Goal: Transaction & Acquisition: Purchase product/service

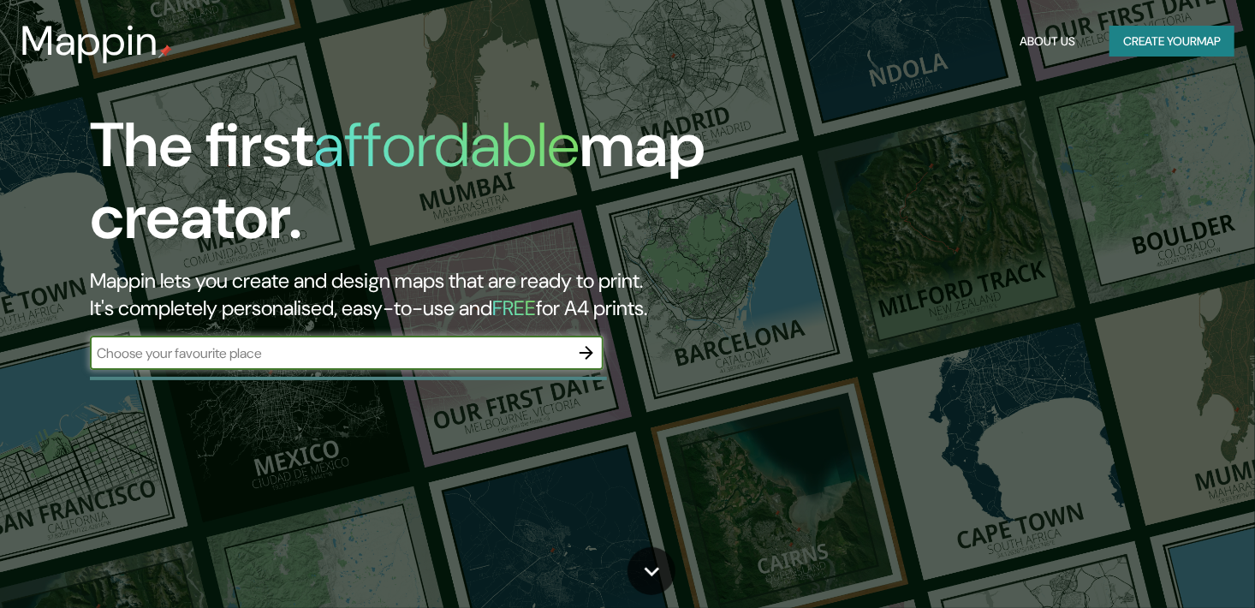
click at [397, 361] on input "text" at bounding box center [329, 353] width 479 height 20
type input "[GEOGRAPHIC_DATA]"
click at [593, 345] on icon "button" at bounding box center [586, 352] width 21 height 21
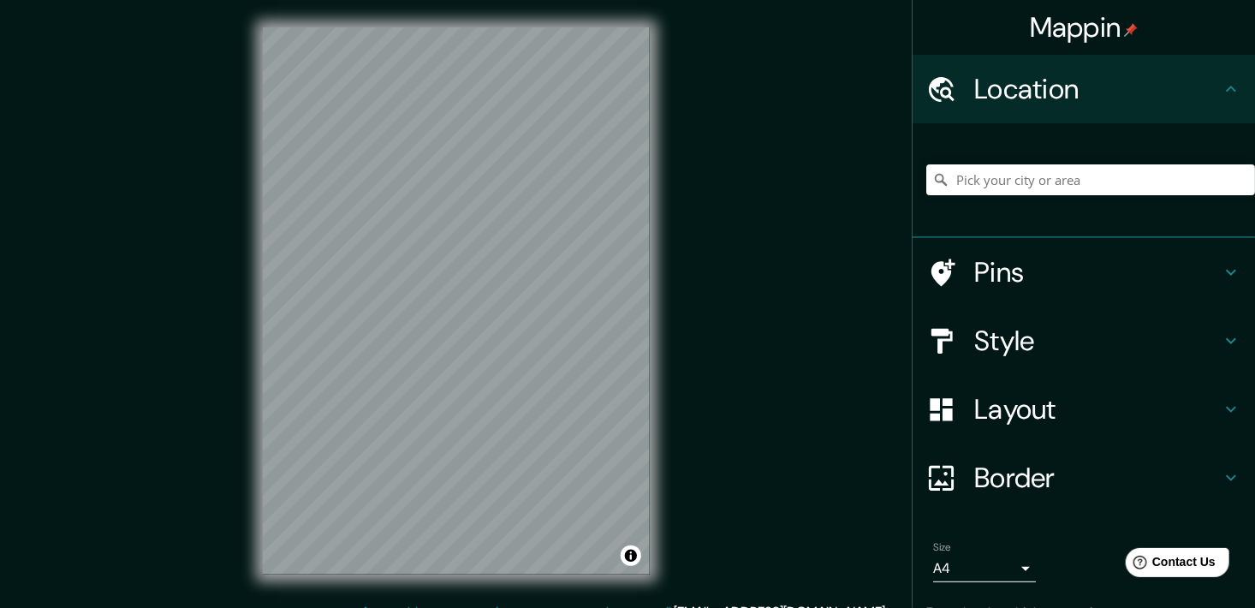
click at [785, 228] on div "Mappin Location Pins Style Layout Border Choose a border. Hint : you can make l…" at bounding box center [627, 314] width 1255 height 629
click at [692, 282] on div "Mappin Location Pins Style Layout Border Choose a border. Hint : you can make l…" at bounding box center [627, 314] width 1255 height 629
click at [685, 344] on div "Mappin Location Pins Style Layout Border Choose a border. Hint : you can make l…" at bounding box center [627, 314] width 1255 height 629
click at [747, 354] on div "Mappin Location Pins Style Layout Border Choose a border. Hint : you can make l…" at bounding box center [627, 314] width 1255 height 629
click at [698, 334] on div "Mappin Location Pins Style Layout Border Choose a border. Hint : you can make l…" at bounding box center [627, 314] width 1255 height 629
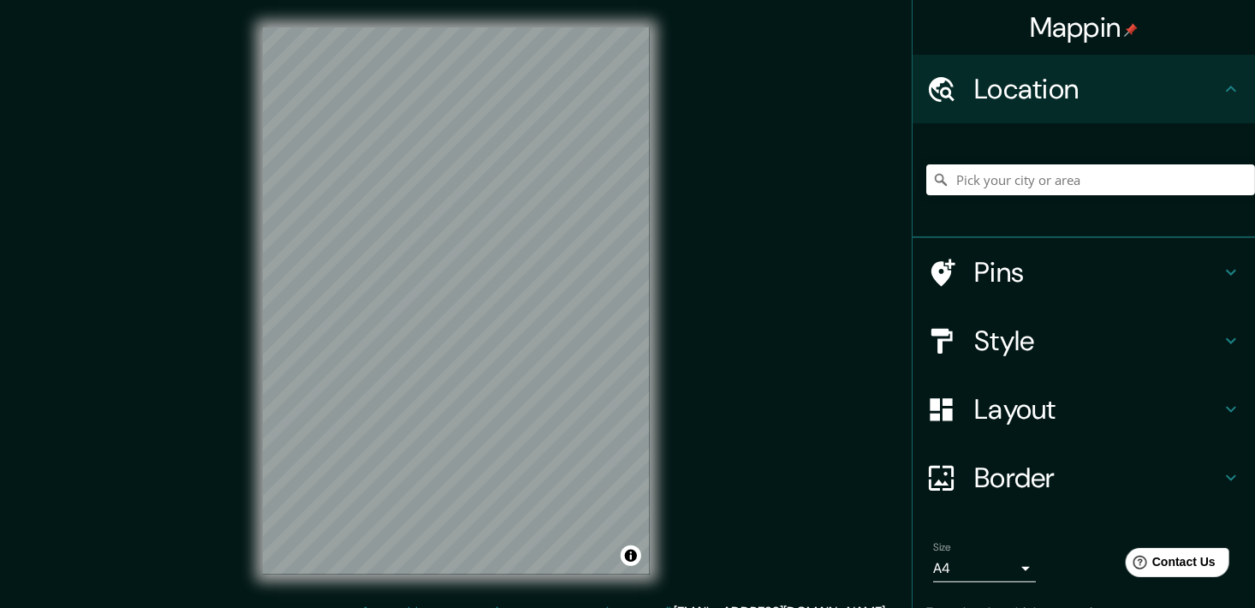
click at [753, 327] on div "Mappin Location Pins Style Layout Border Choose a border. Hint : you can make l…" at bounding box center [627, 314] width 1255 height 629
click at [652, 322] on div "© Mapbox © OpenStreetMap Improve this map" at bounding box center [456, 301] width 442 height 602
click at [1045, 354] on h4 "Style" at bounding box center [1097, 341] width 247 height 34
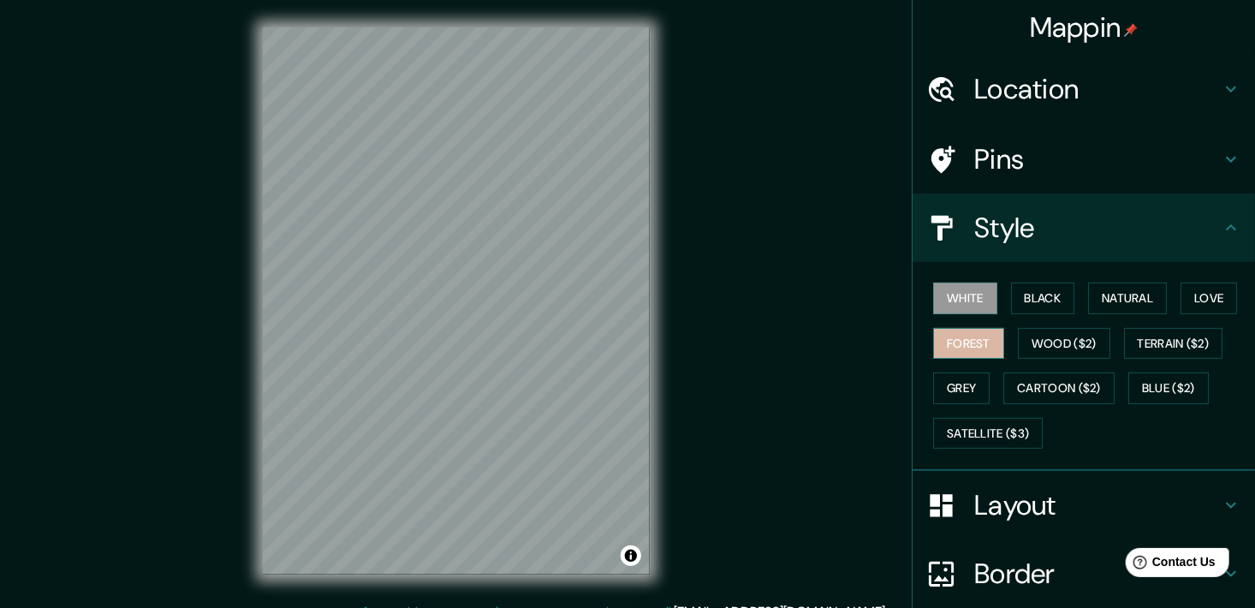
click at [960, 344] on button "Forest" at bounding box center [968, 344] width 71 height 32
click at [497, 297] on div at bounding box center [499, 293] width 14 height 14
click at [966, 388] on button "Grey" at bounding box center [961, 388] width 57 height 32
click at [963, 341] on button "Forest" at bounding box center [968, 344] width 71 height 32
click at [1191, 310] on button "Love" at bounding box center [1209, 299] width 57 height 32
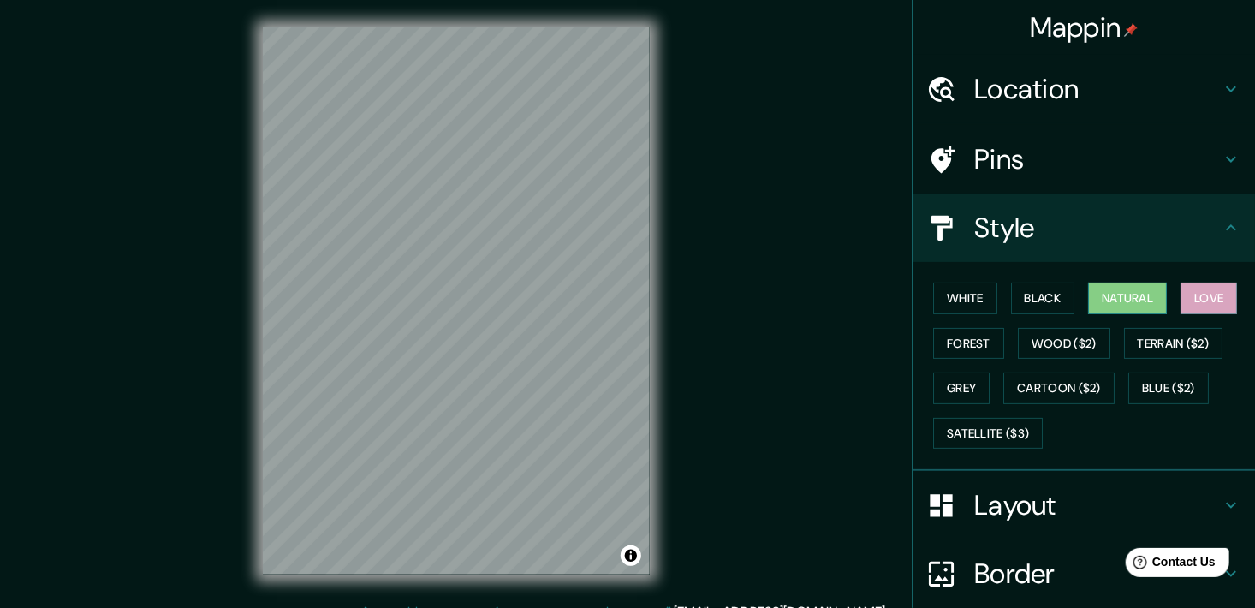
click at [1135, 309] on button "Natural" at bounding box center [1127, 299] width 79 height 32
click at [1045, 289] on button "Black" at bounding box center [1043, 299] width 64 height 32
click at [1193, 293] on button "Love" at bounding box center [1209, 299] width 57 height 32
click at [1123, 279] on div "White Black Natural Love Forest Wood ($2) Terrain ($2) Grey Cartoon ($2) Blue (…" at bounding box center [1090, 366] width 329 height 180
click at [1130, 292] on button "Natural" at bounding box center [1127, 299] width 79 height 32
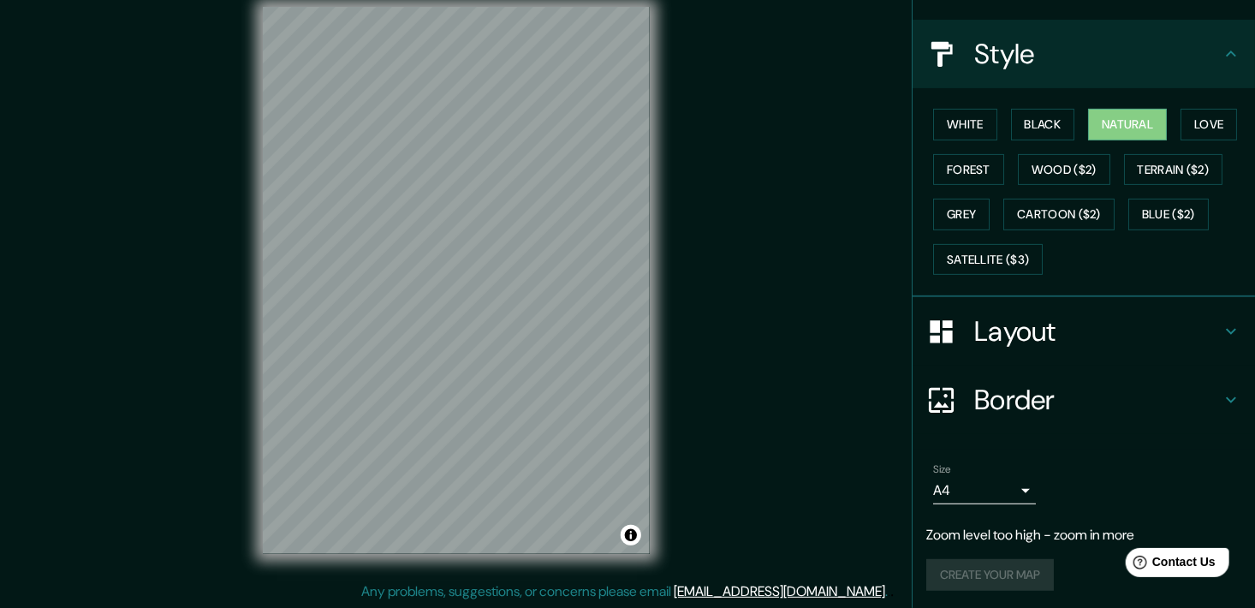
scroll to position [21, 0]
click at [1040, 399] on h4 "Border" at bounding box center [1097, 400] width 247 height 34
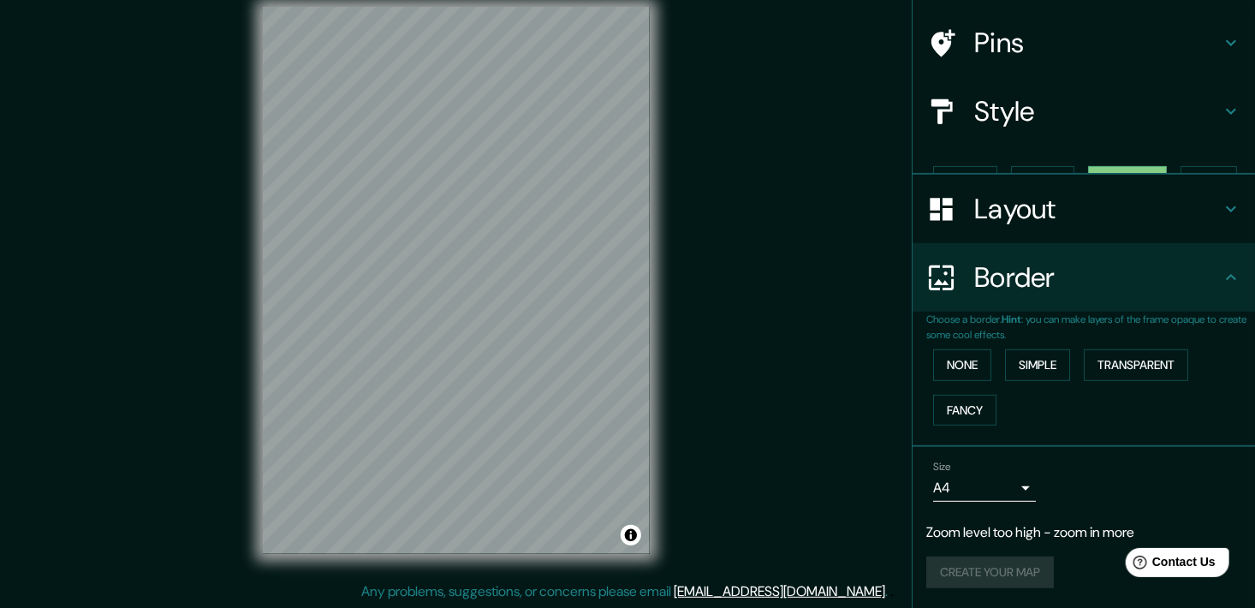
scroll to position [86, 0]
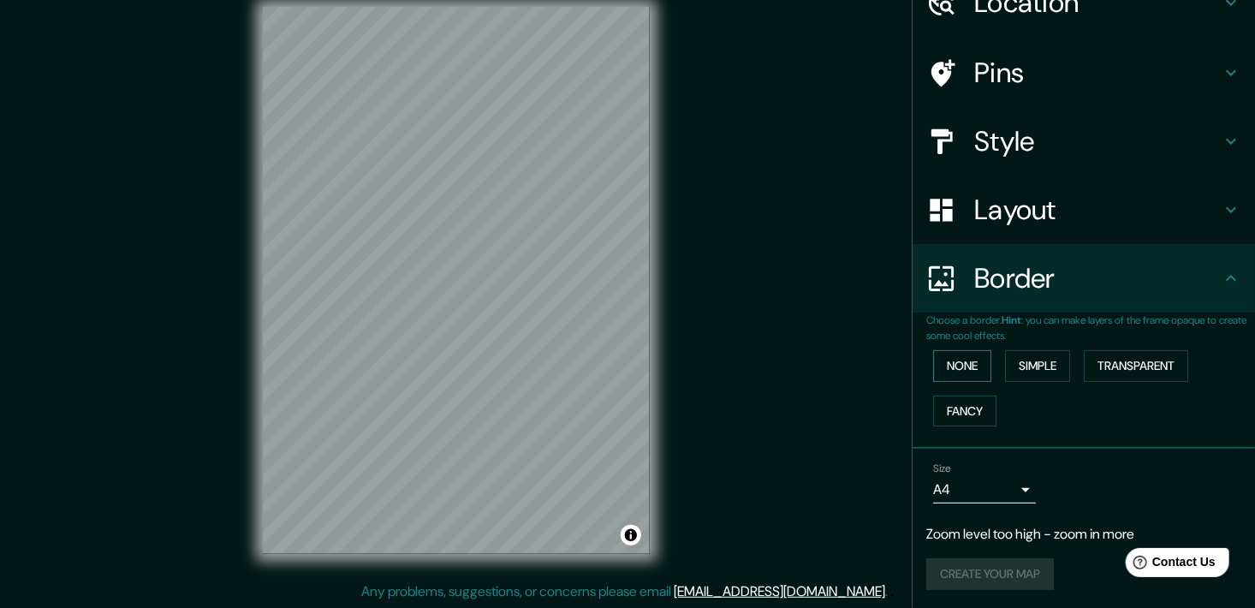
click at [953, 375] on button "None" at bounding box center [962, 366] width 58 height 32
click at [1022, 366] on button "Simple" at bounding box center [1037, 366] width 65 height 32
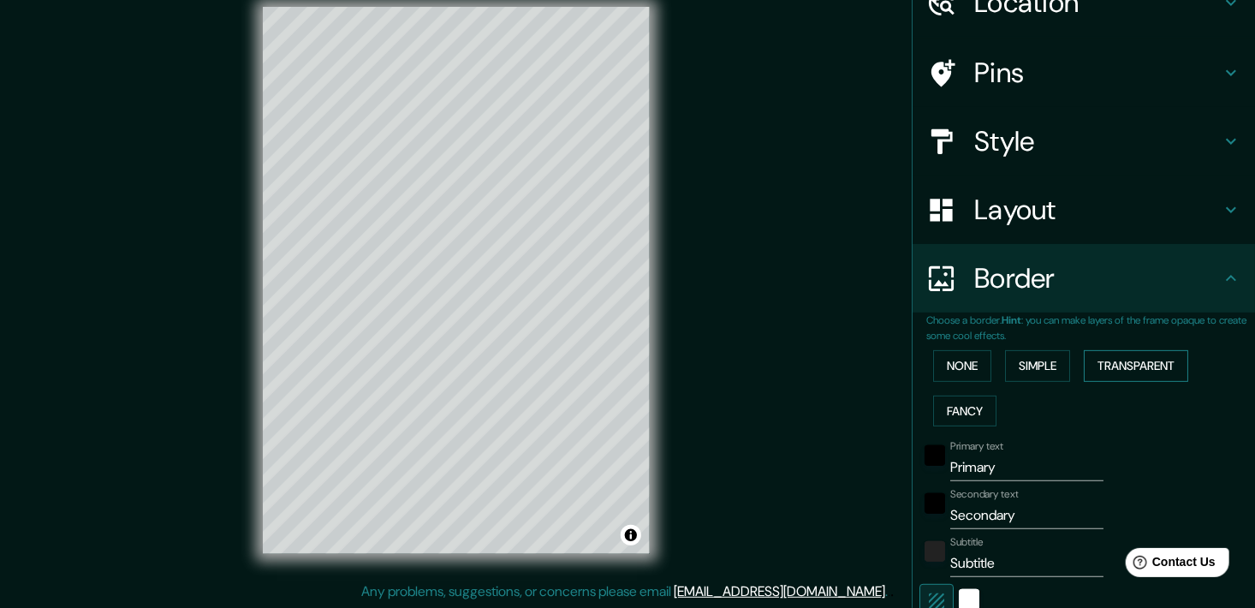
click at [1149, 360] on button "Transparent" at bounding box center [1136, 366] width 104 height 32
click at [957, 411] on button "Fancy" at bounding box center [964, 412] width 63 height 32
click at [967, 360] on button "None" at bounding box center [962, 366] width 58 height 32
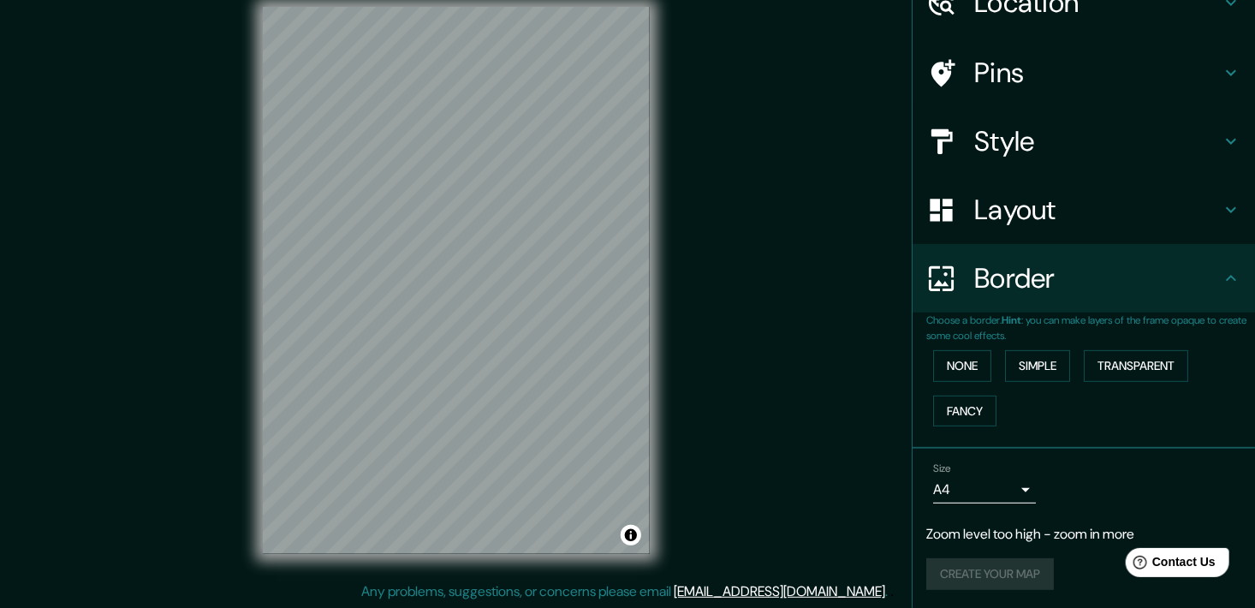
click at [984, 488] on body "Mappin Location Pins Style Layout Border Choose a border. Hint : you can make l…" at bounding box center [627, 283] width 1255 height 608
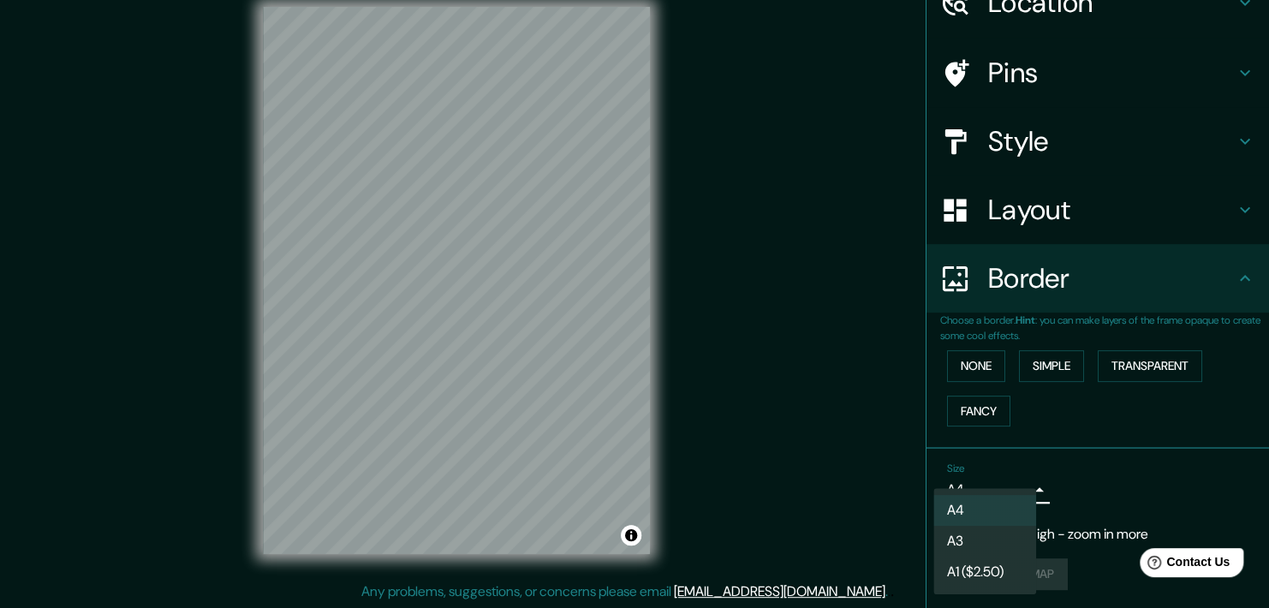
click at [974, 539] on li "A3" at bounding box center [984, 541] width 103 height 31
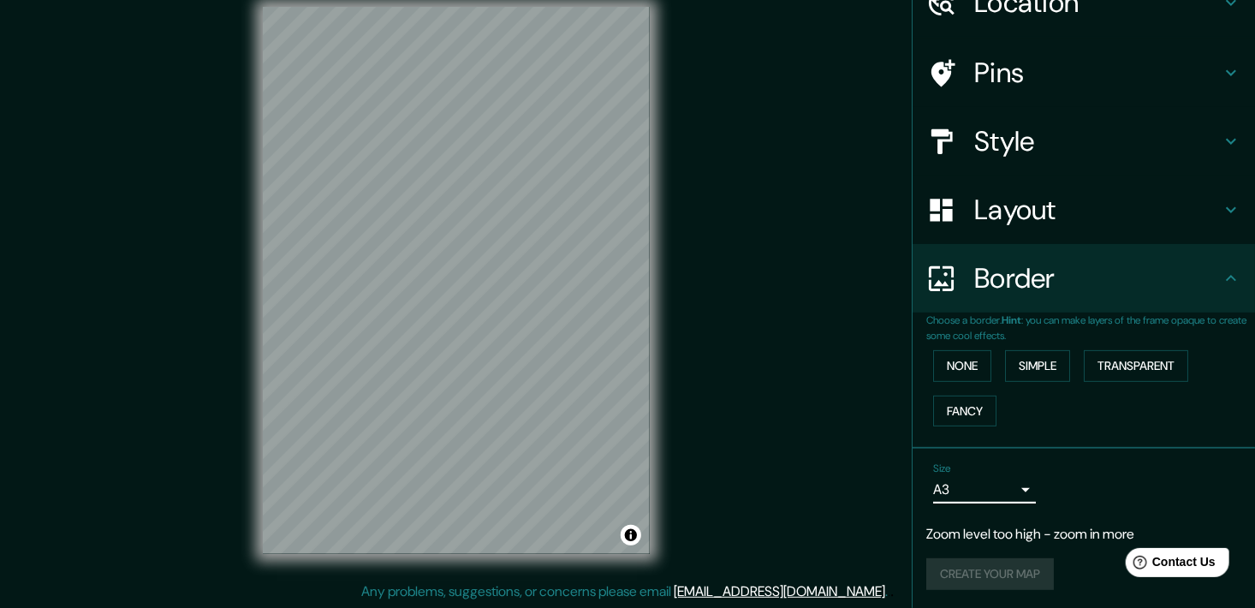
click at [980, 569] on div "Create your map" at bounding box center [1083, 574] width 315 height 32
click at [992, 479] on body "Mappin Location Pins Style Layout Border Choose a border. Hint : you can make l…" at bounding box center [627, 283] width 1255 height 608
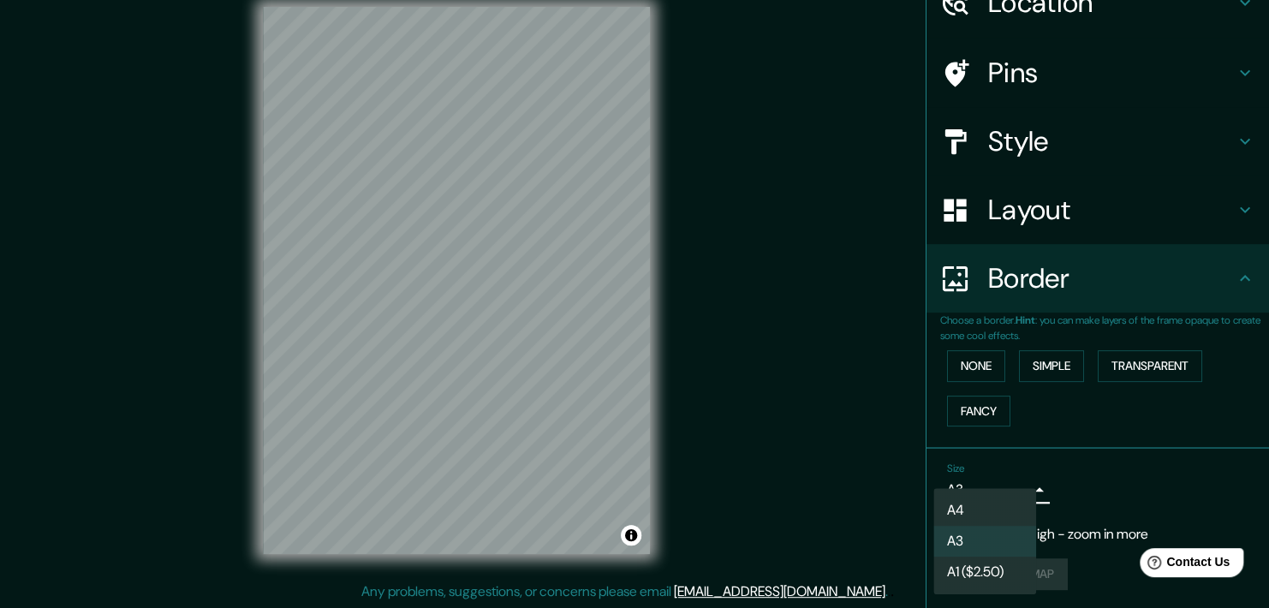
click at [980, 505] on li "A4" at bounding box center [984, 510] width 103 height 31
type input "single"
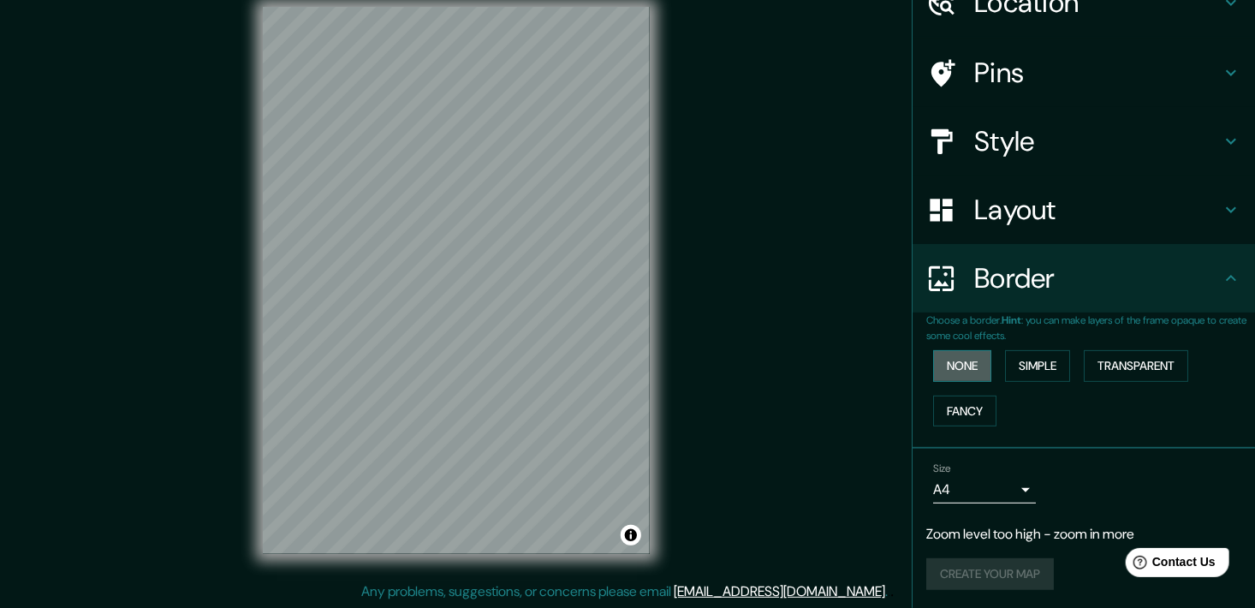
click at [967, 355] on button "None" at bounding box center [962, 366] width 58 height 32
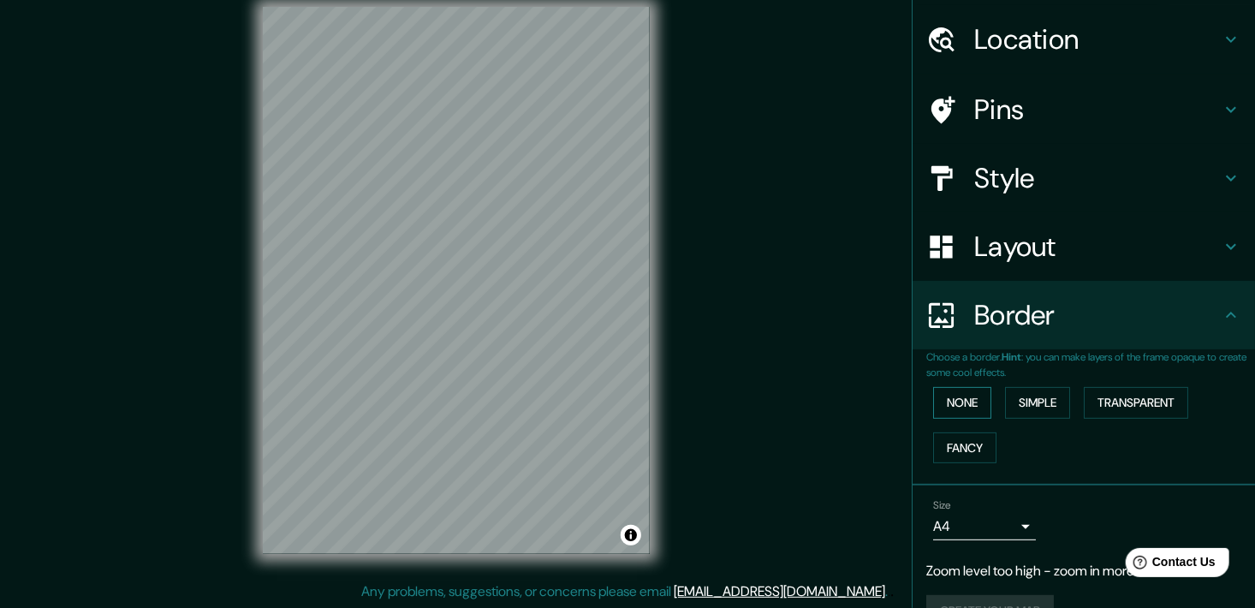
scroll to position [0, 0]
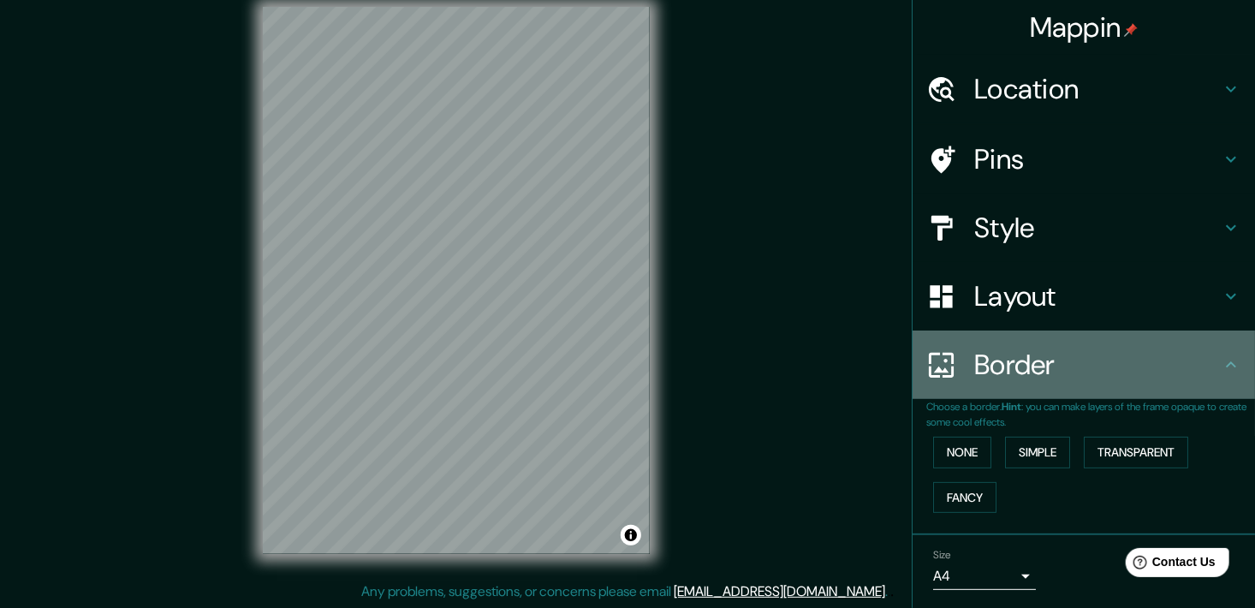
click at [1076, 368] on h4 "Border" at bounding box center [1097, 365] width 247 height 34
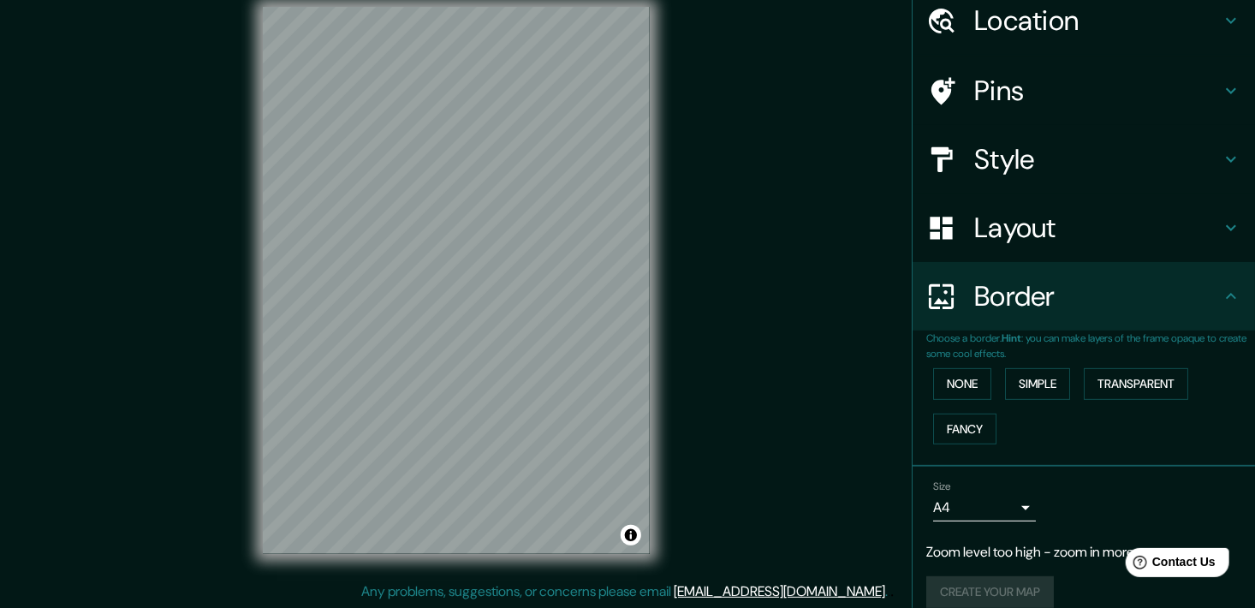
scroll to position [86, 0]
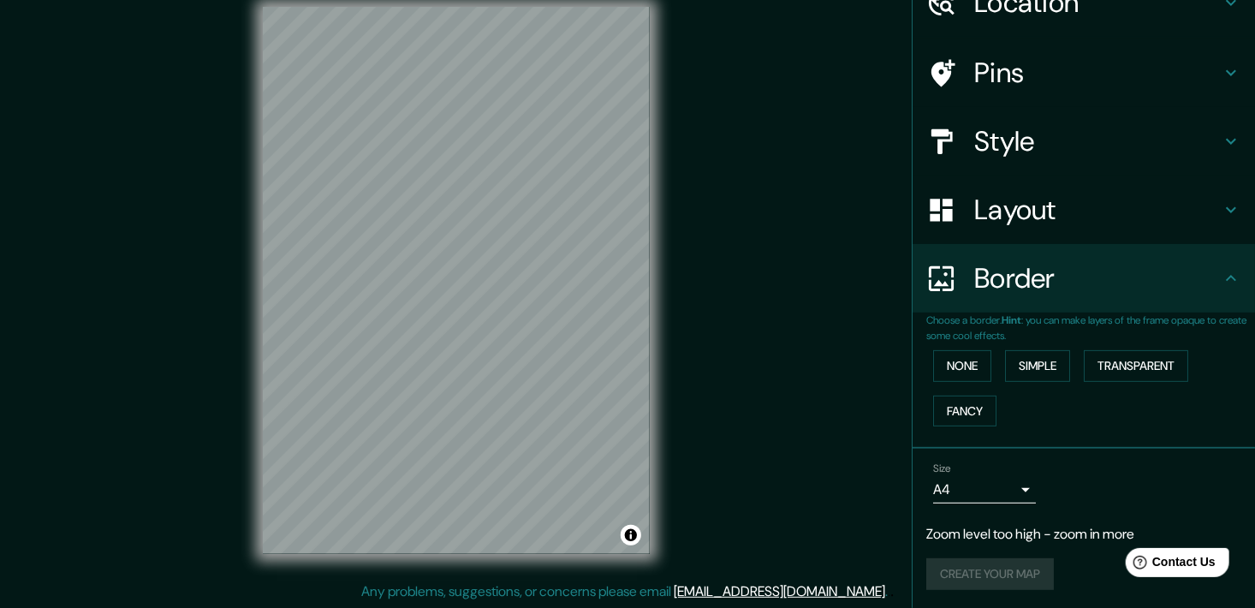
click at [980, 570] on div "Create your map" at bounding box center [1083, 574] width 315 height 32
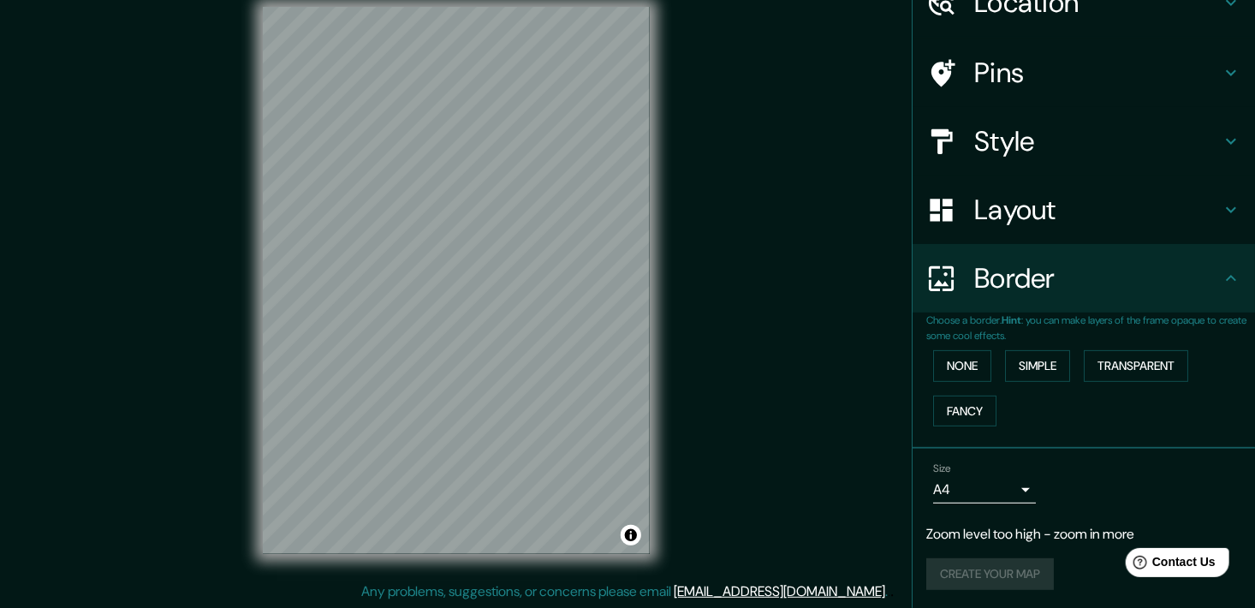
click at [980, 570] on div "Create your map" at bounding box center [1083, 574] width 315 height 32
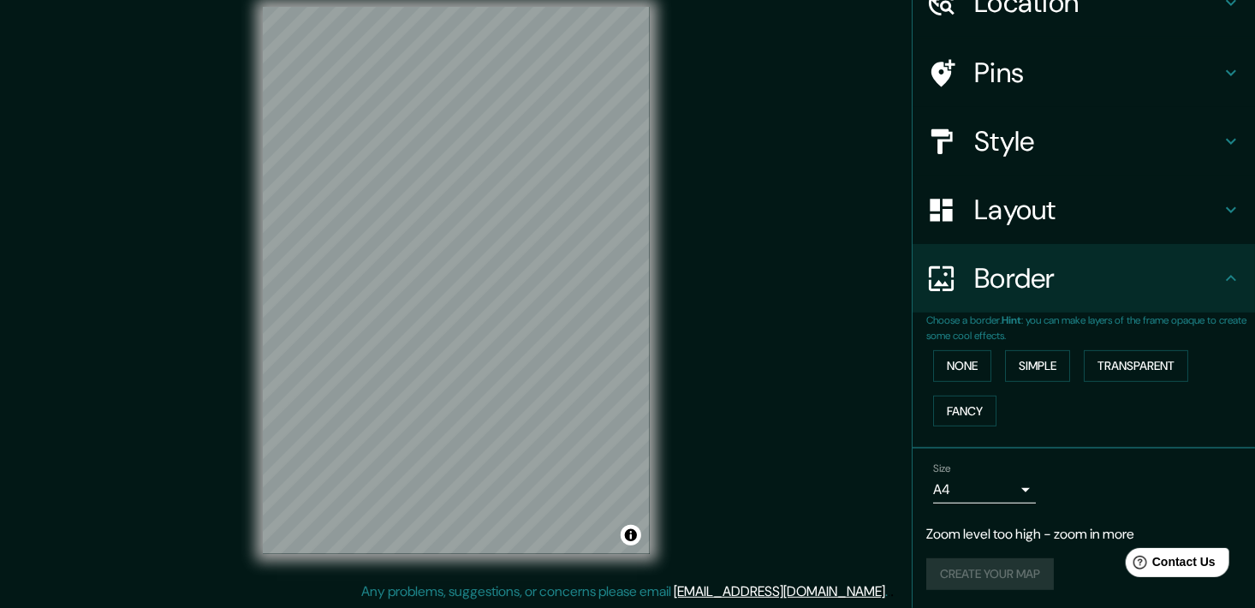
click at [980, 570] on div "Create your map" at bounding box center [1083, 574] width 315 height 32
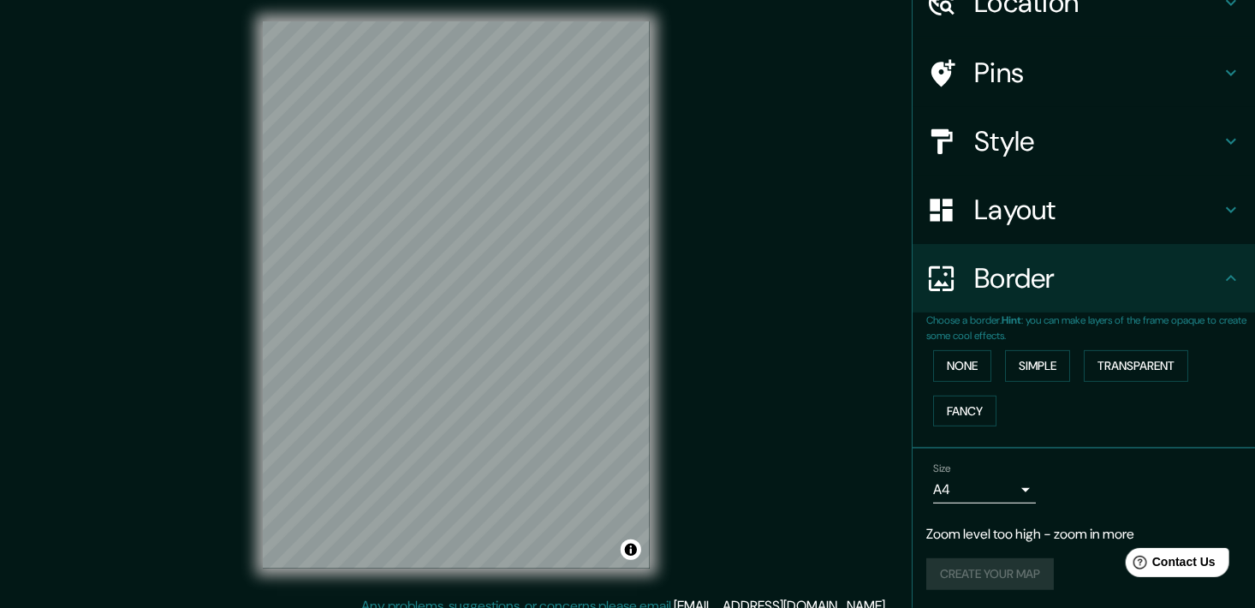
scroll to position [21, 0]
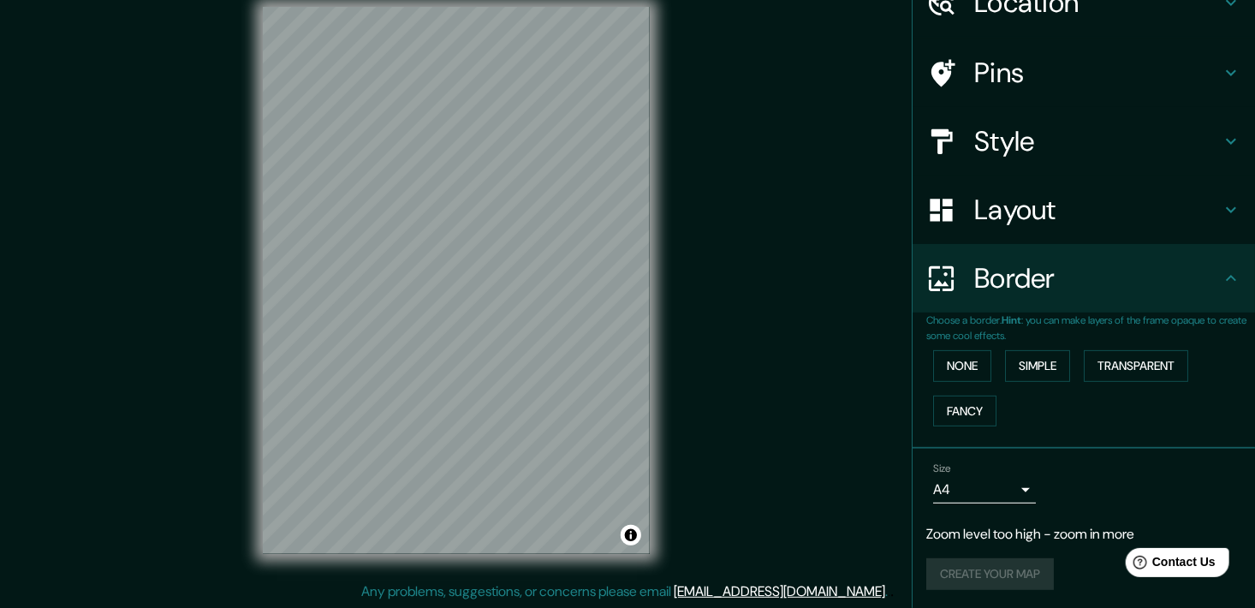
click at [1009, 588] on div "Size A4 single Zoom level too high - zoom in more Create your map" at bounding box center [1083, 530] width 315 height 148
click at [1009, 585] on div "Create your map" at bounding box center [1083, 574] width 315 height 32
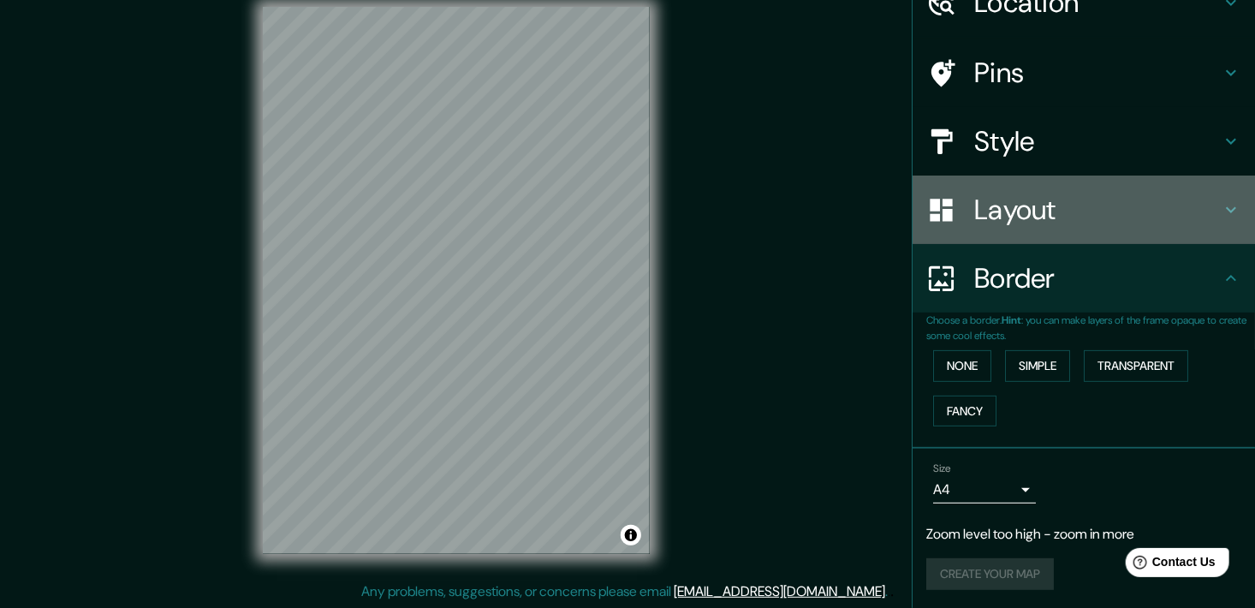
click at [1093, 217] on h4 "Layout" at bounding box center [1097, 210] width 247 height 34
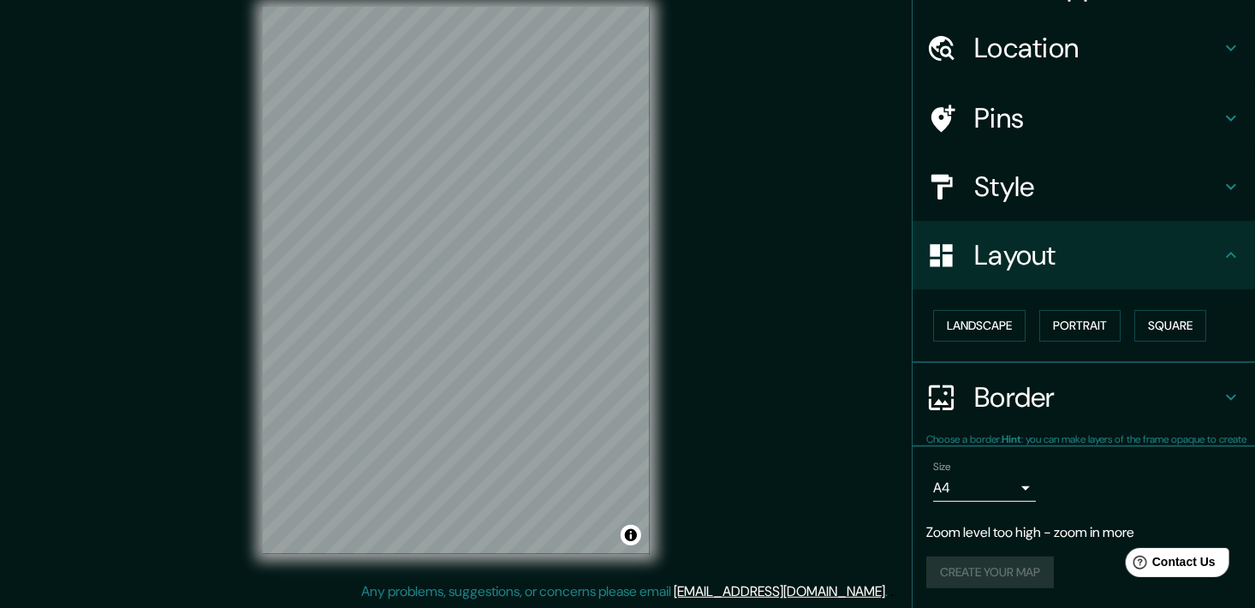
scroll to position [40, 0]
click at [997, 319] on button "Landscape" at bounding box center [979, 327] width 92 height 32
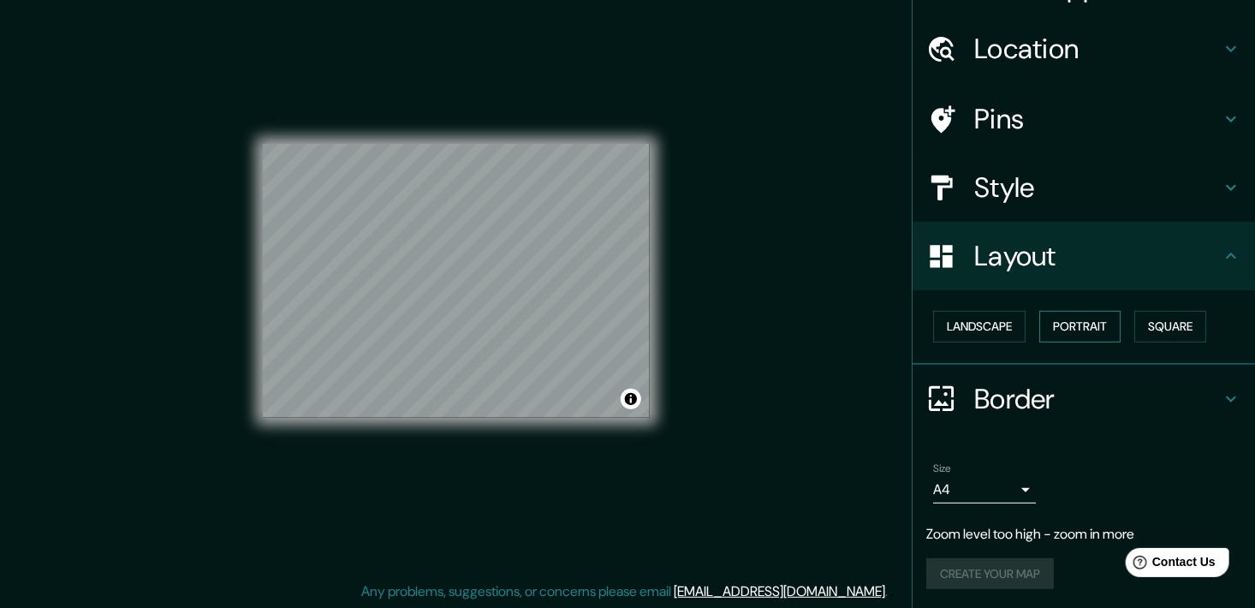
click at [1063, 324] on button "Portrait" at bounding box center [1079, 327] width 81 height 32
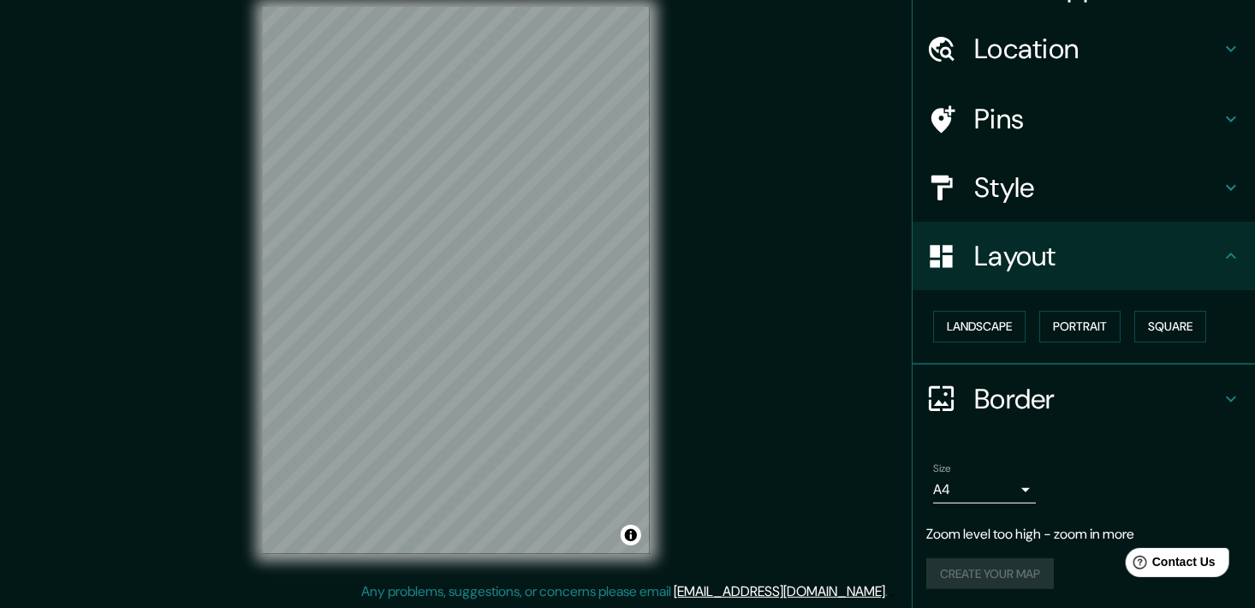
click at [1176, 307] on div "Landscape [GEOGRAPHIC_DATA]" at bounding box center [1090, 326] width 329 height 45
click at [1164, 334] on button "Square" at bounding box center [1170, 327] width 72 height 32
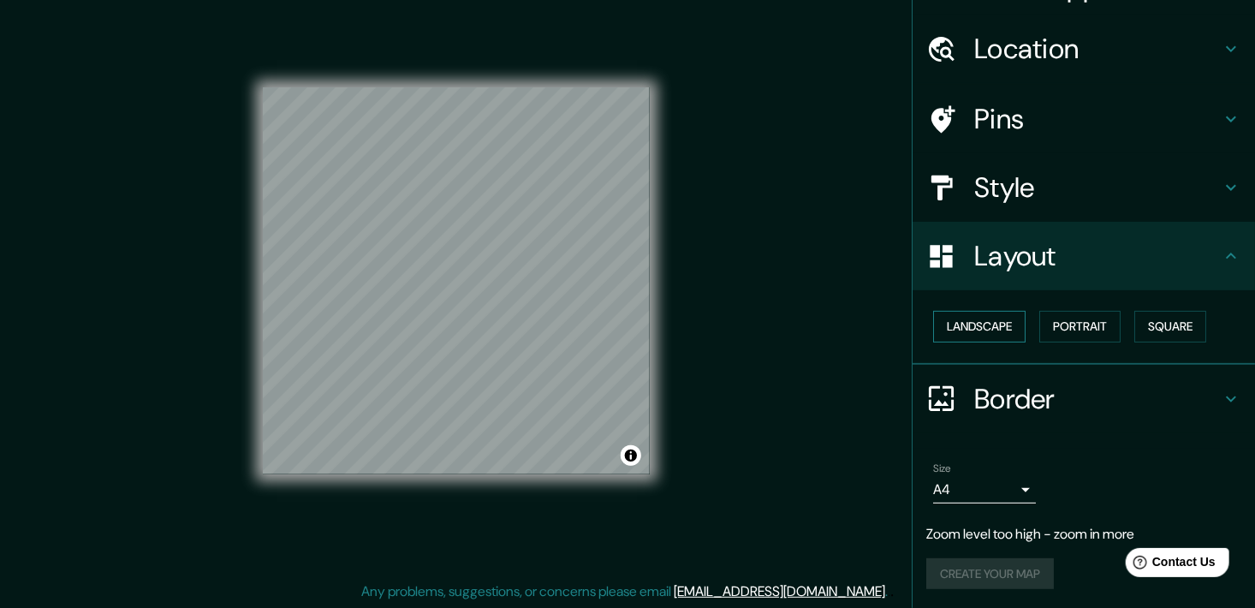
click at [966, 312] on button "Landscape" at bounding box center [979, 327] width 92 height 32
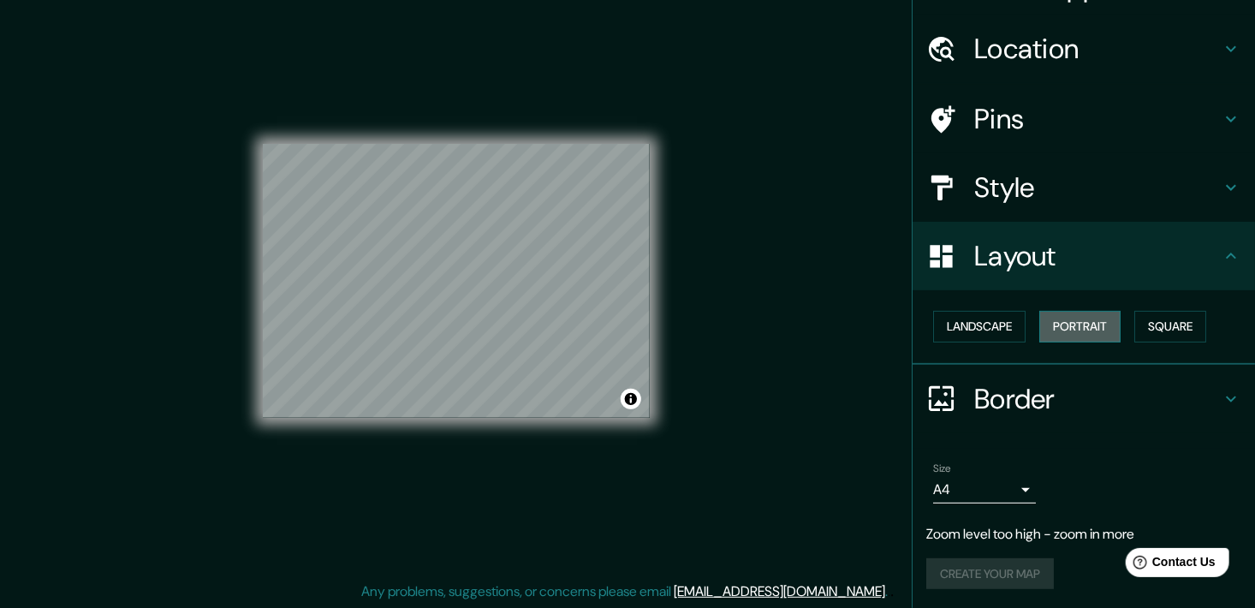
click at [1045, 323] on button "Portrait" at bounding box center [1079, 327] width 81 height 32
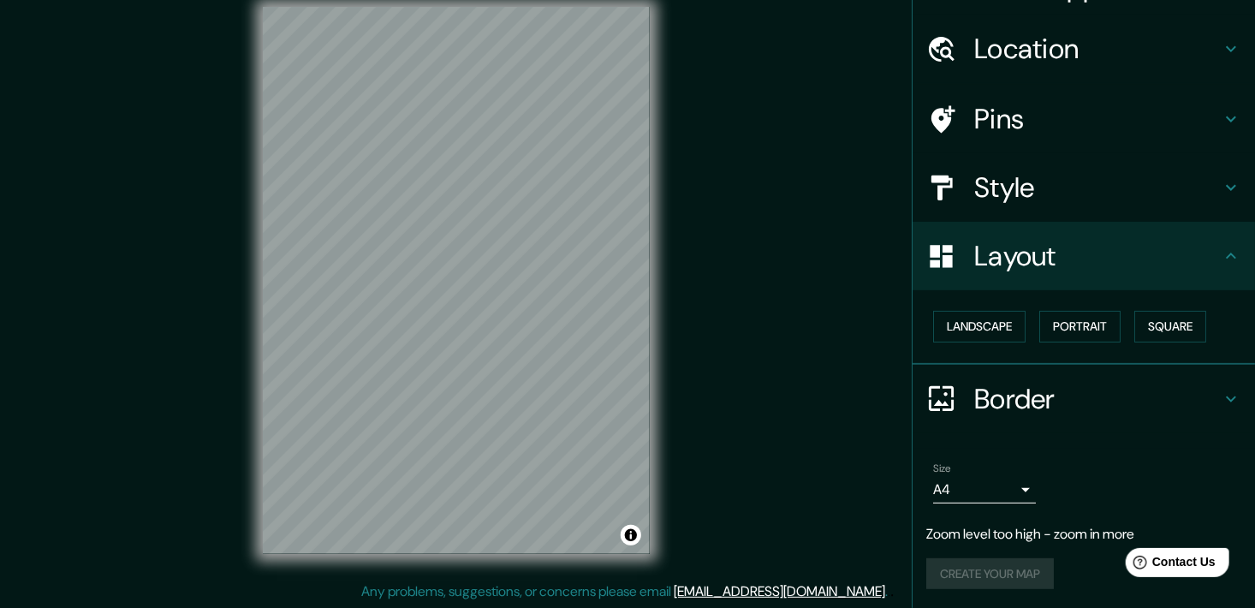
click at [1040, 68] on div "Location" at bounding box center [1084, 49] width 342 height 68
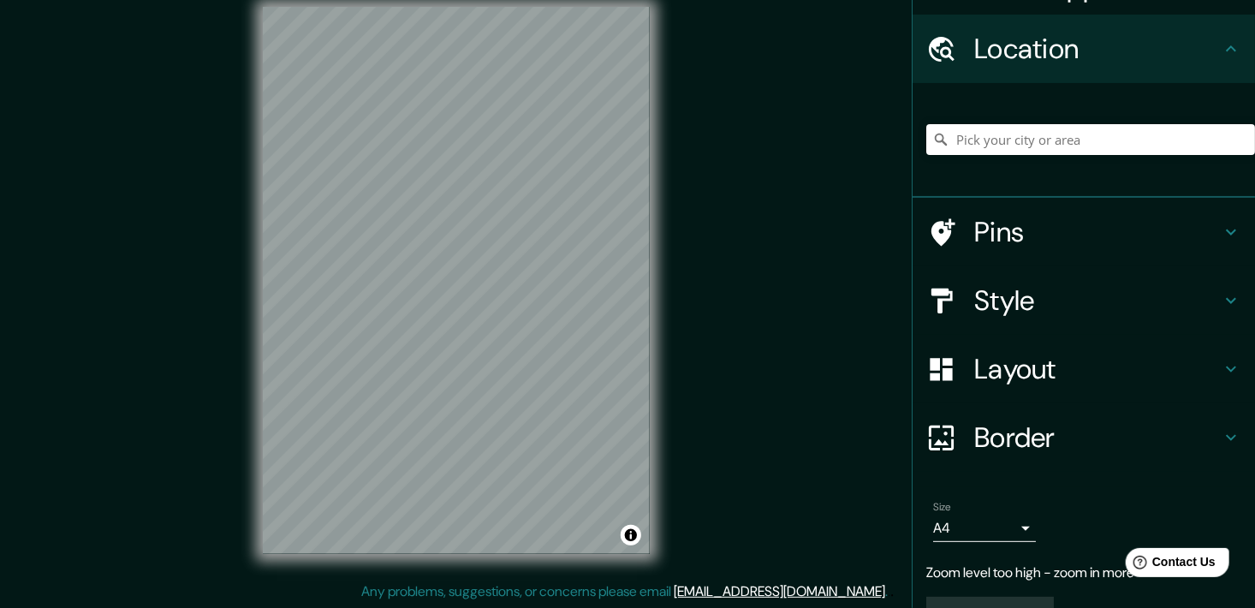
click at [1002, 307] on h4 "Style" at bounding box center [1097, 300] width 247 height 34
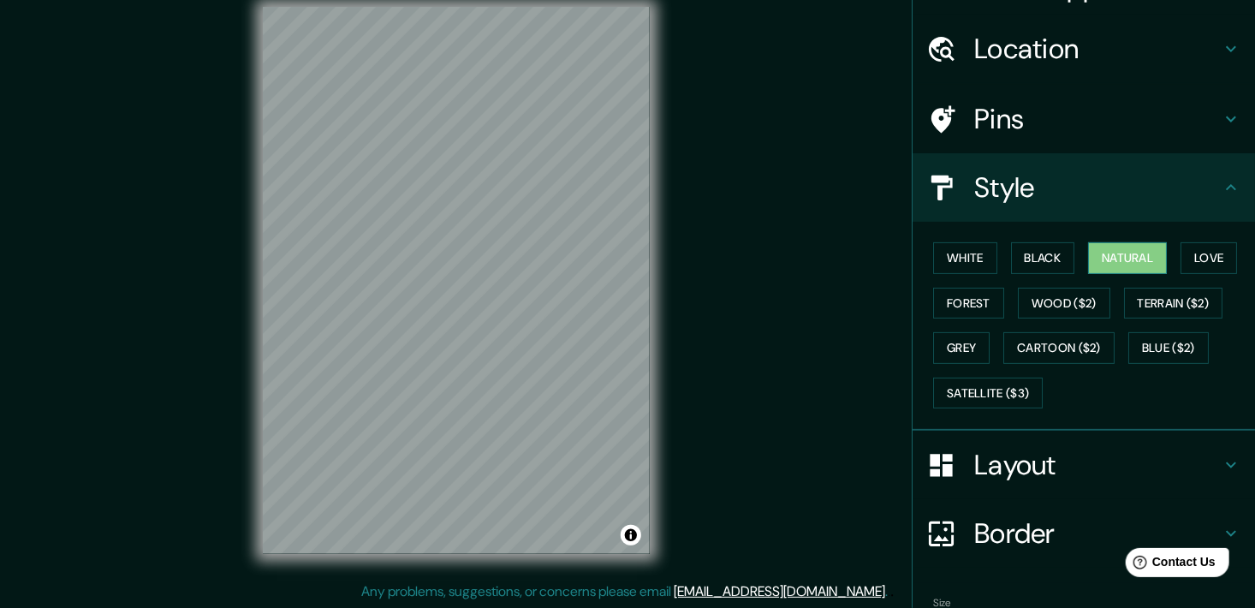
click at [1117, 253] on button "Natural" at bounding box center [1127, 258] width 79 height 32
click at [943, 308] on button "Forest" at bounding box center [968, 304] width 71 height 32
click at [1138, 244] on button "Natural" at bounding box center [1127, 258] width 79 height 32
click at [963, 325] on div "White Black Natural Love Forest Wood ($2) Terrain ($2) Grey Cartoon ($2) Blue (…" at bounding box center [1090, 325] width 329 height 180
click at [966, 298] on button "Forest" at bounding box center [968, 304] width 71 height 32
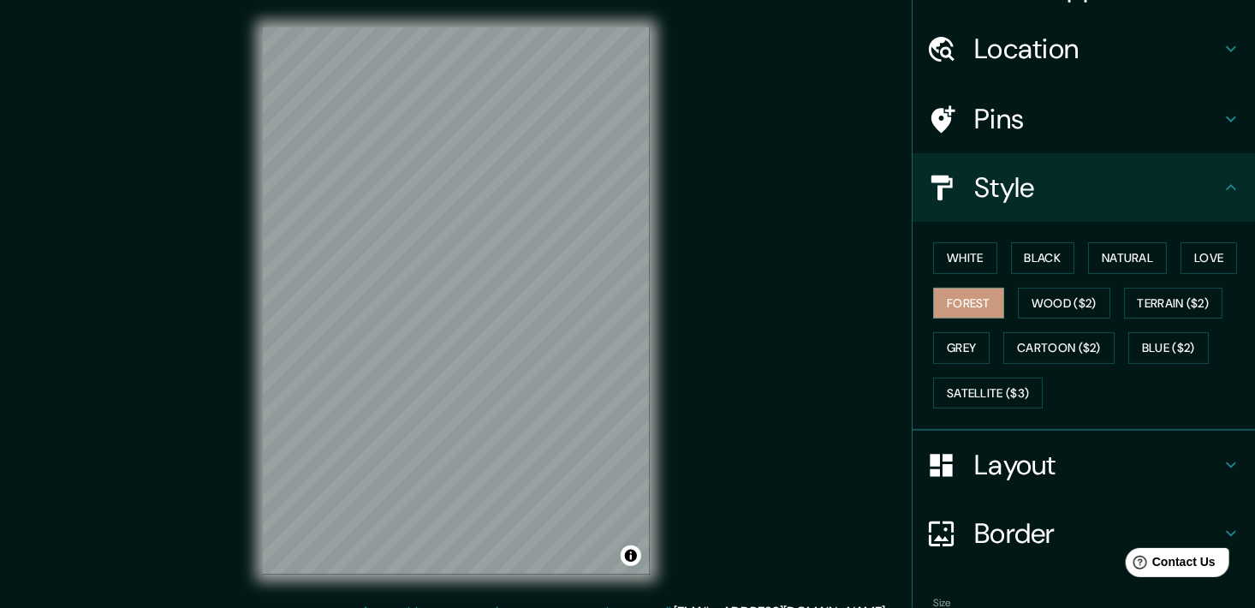
scroll to position [140, 0]
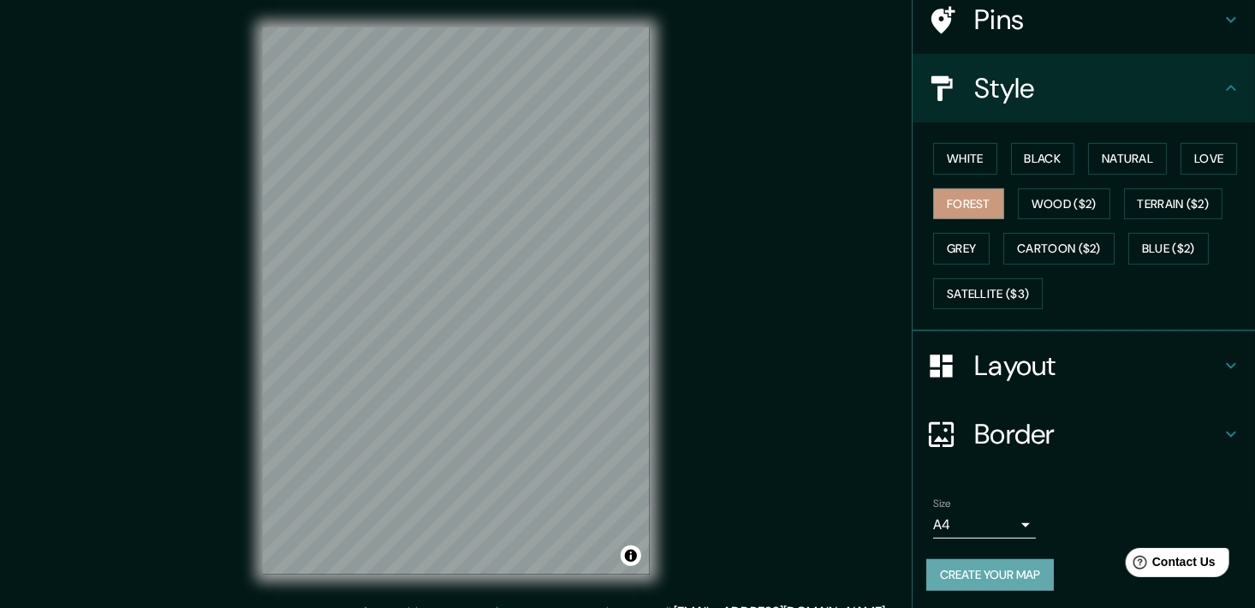
click at [956, 573] on button "Create your map" at bounding box center [990, 575] width 128 height 32
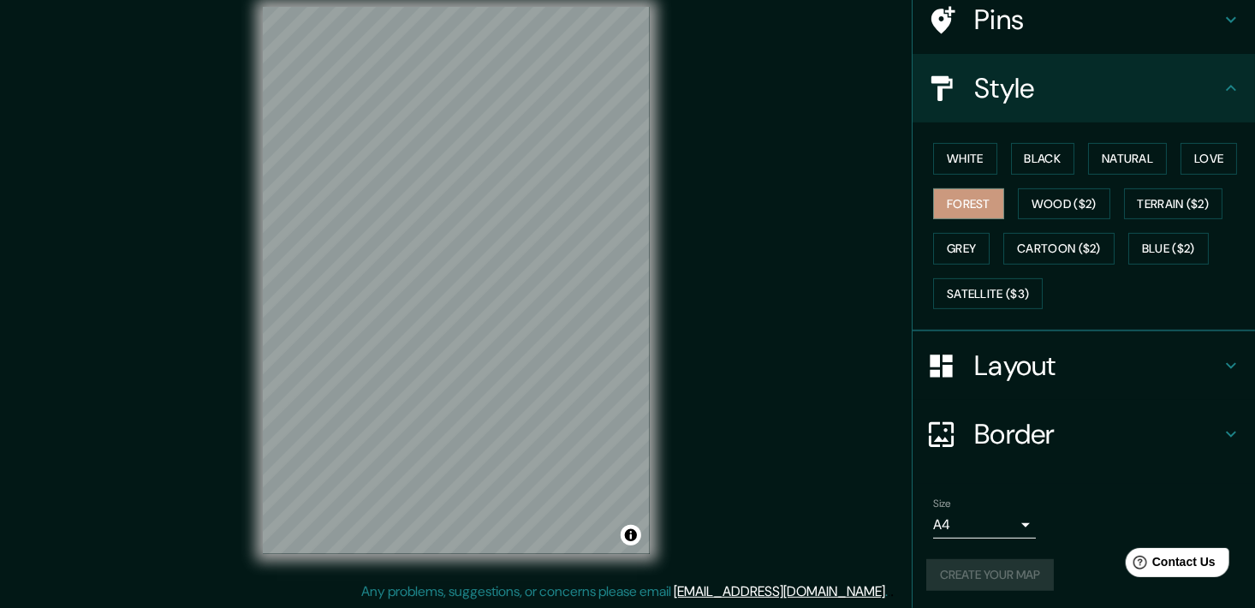
click at [997, 572] on div "Create your map" at bounding box center [1083, 575] width 315 height 32
click at [972, 575] on button "Create your map" at bounding box center [990, 575] width 128 height 32
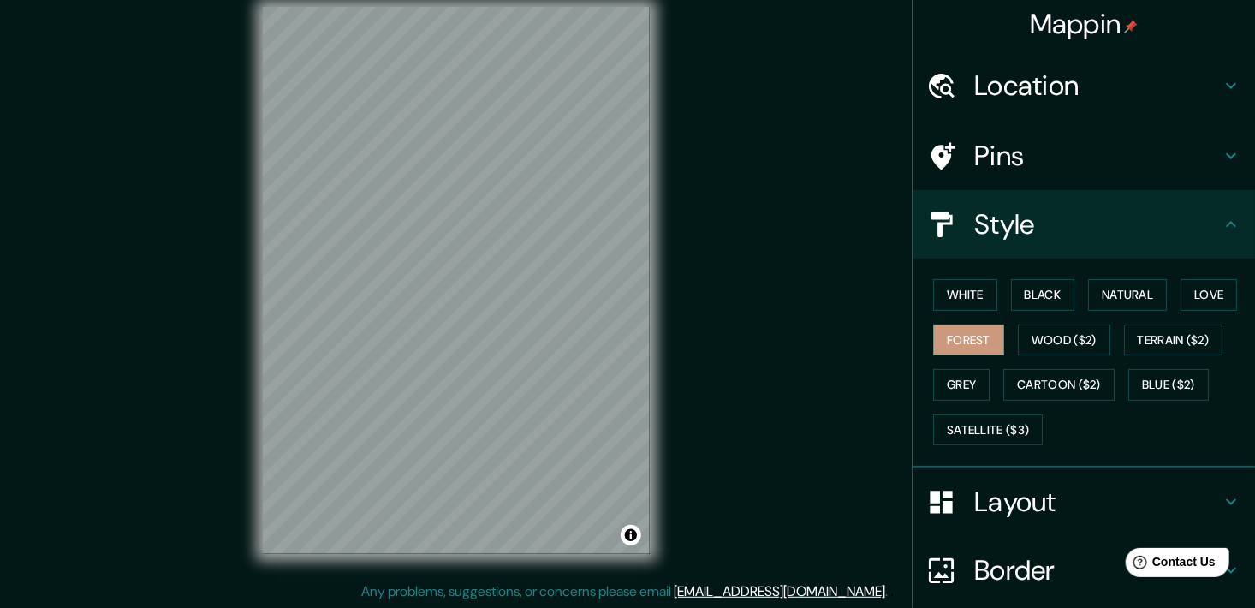
scroll to position [140, 0]
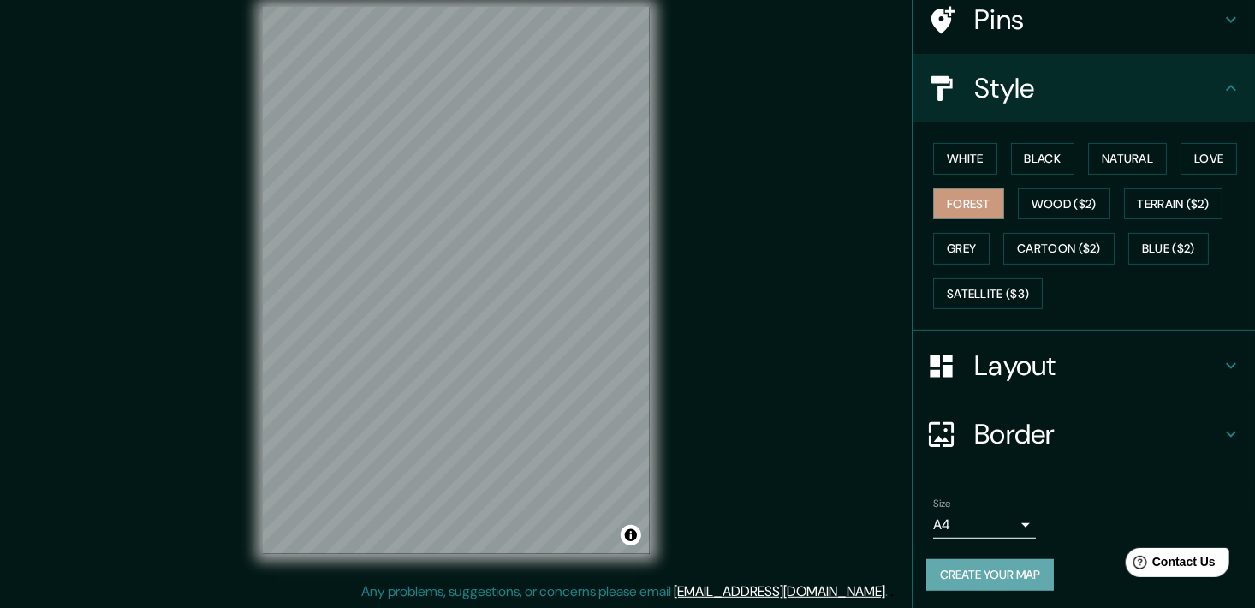
click at [1015, 569] on button "Create your map" at bounding box center [990, 575] width 128 height 32
click at [986, 568] on button "Create your map" at bounding box center [990, 575] width 128 height 32
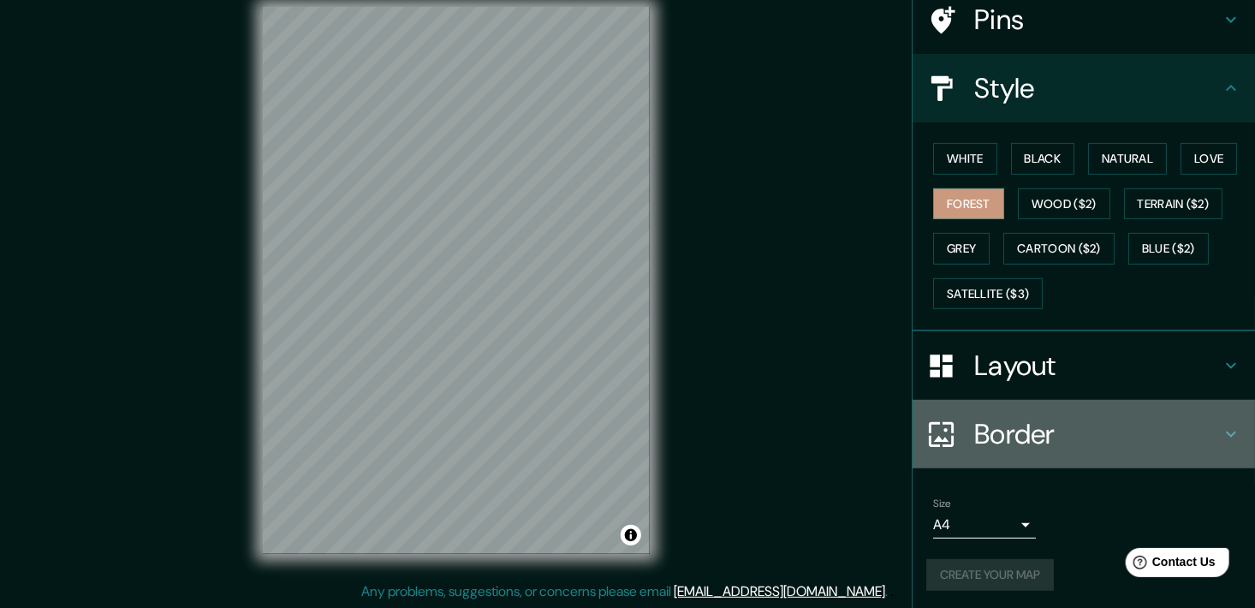
click at [943, 426] on icon at bounding box center [941, 435] width 30 height 30
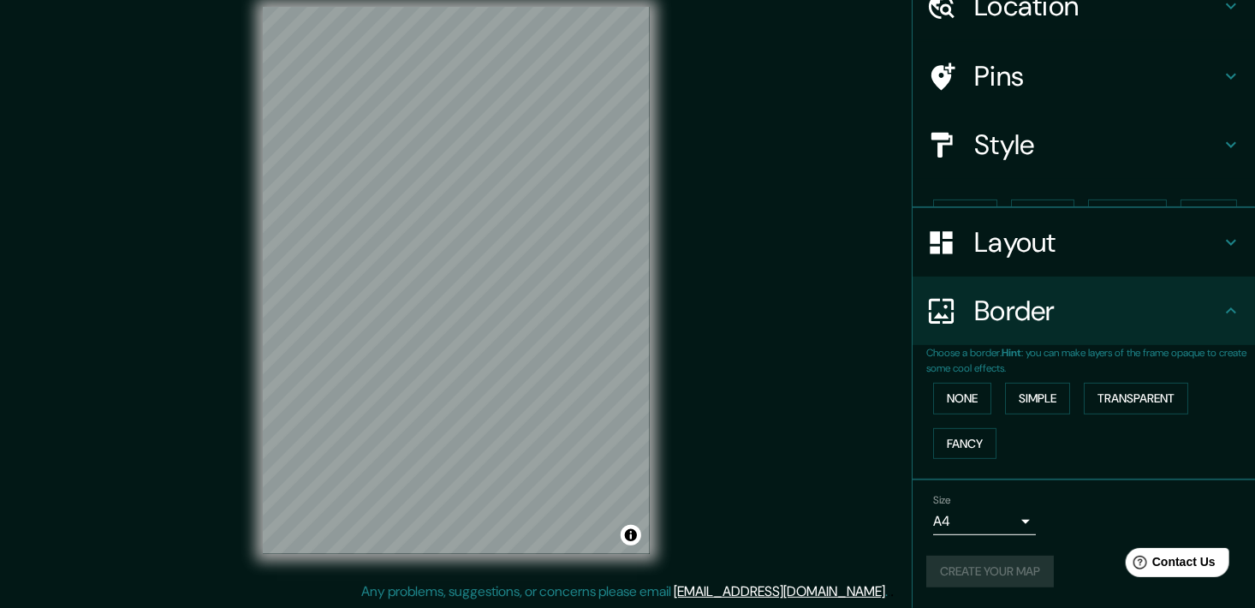
scroll to position [52, 0]
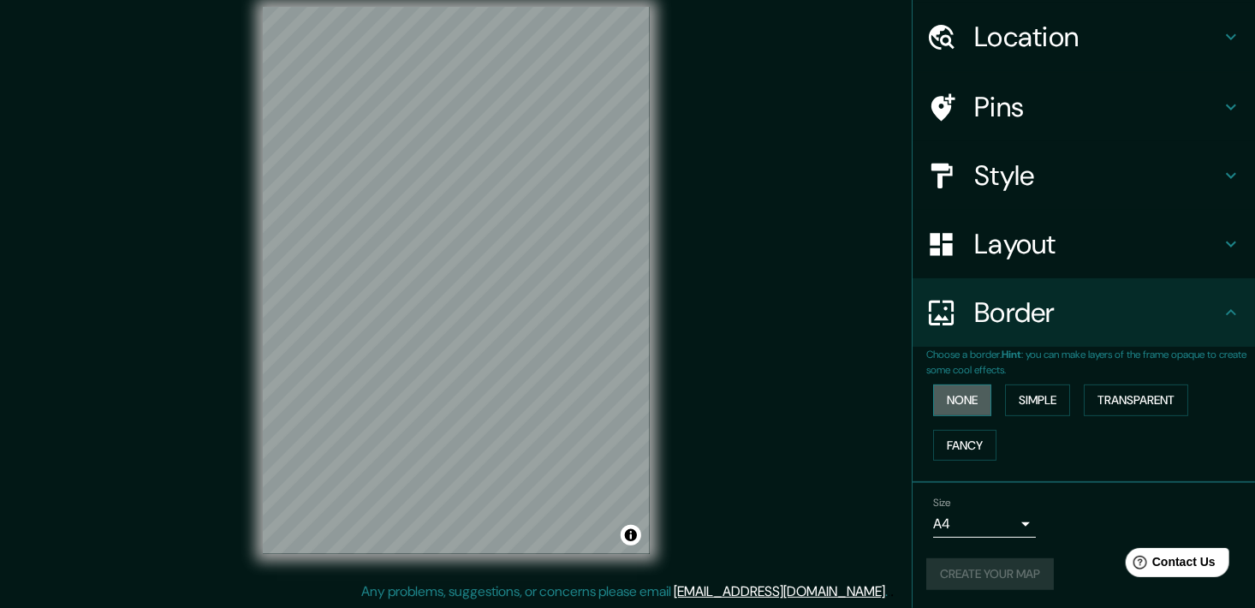
click at [933, 396] on button "None" at bounding box center [962, 400] width 58 height 32
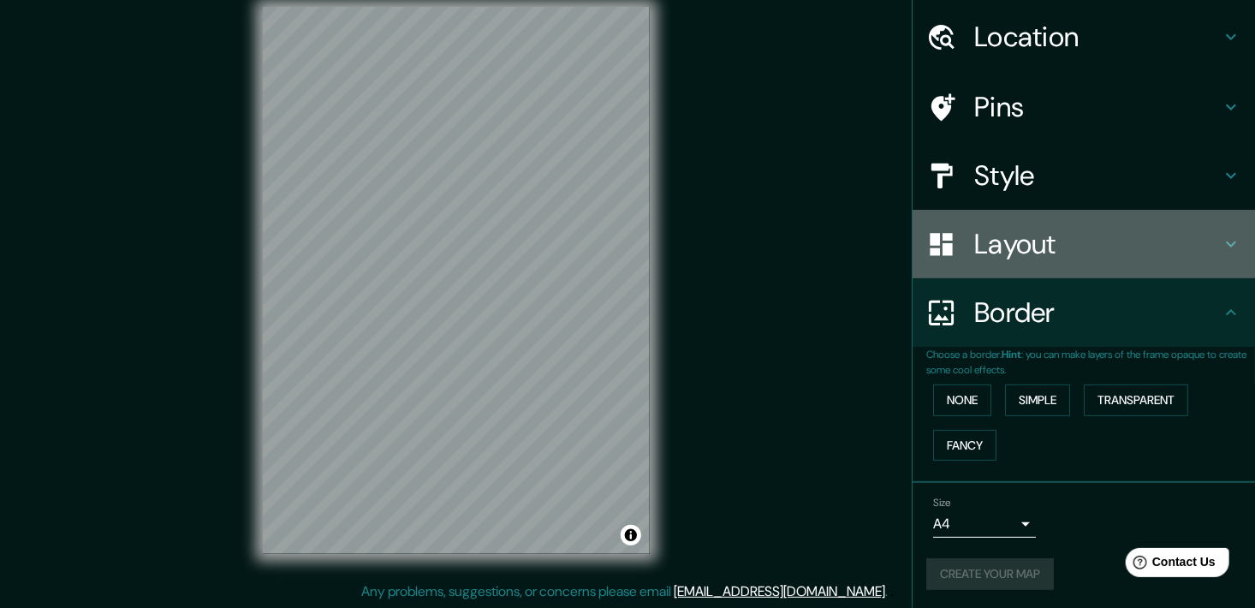
click at [975, 236] on h4 "Layout" at bounding box center [1097, 244] width 247 height 34
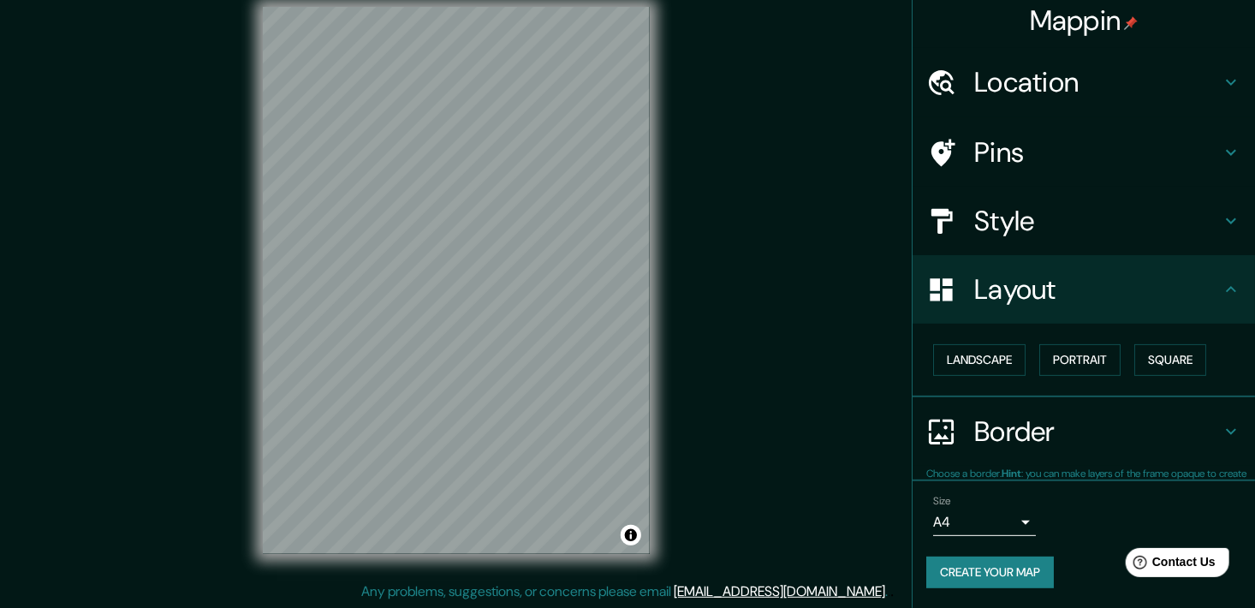
scroll to position [6, 0]
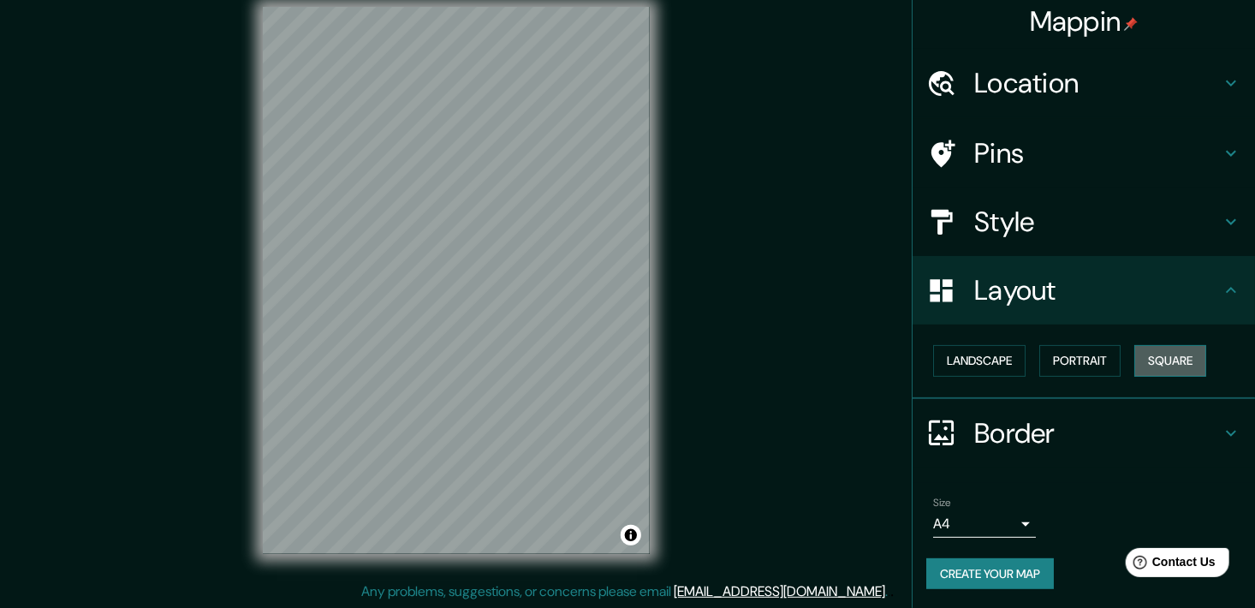
click at [1155, 361] on button "Square" at bounding box center [1170, 361] width 72 height 32
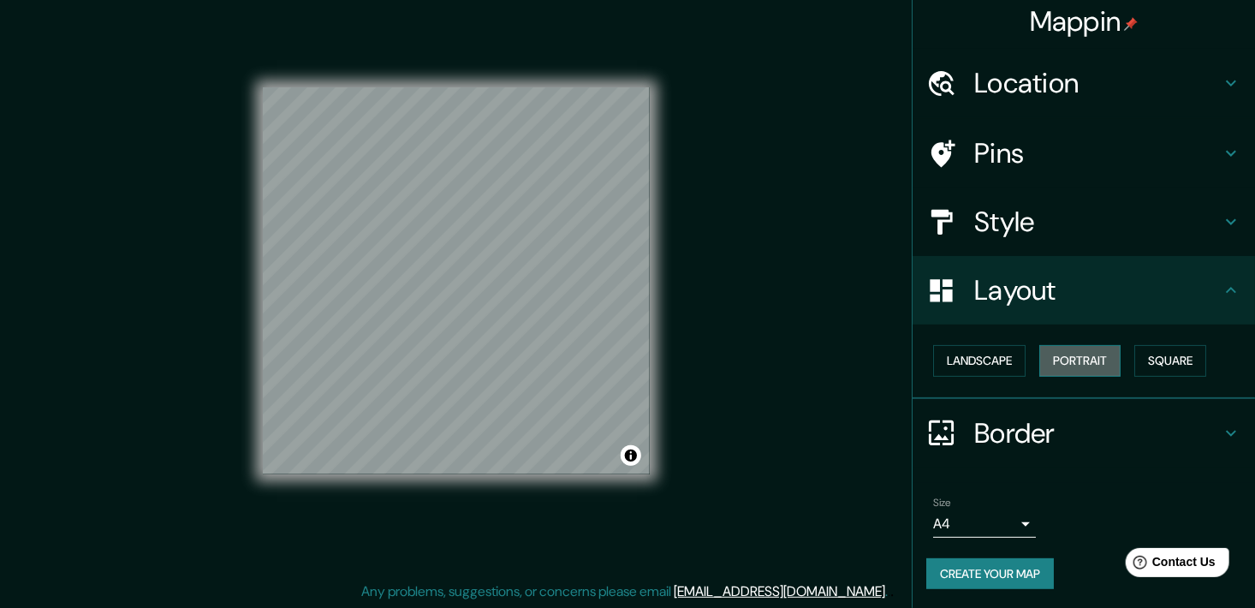
click at [1079, 345] on button "Portrait" at bounding box center [1079, 361] width 81 height 32
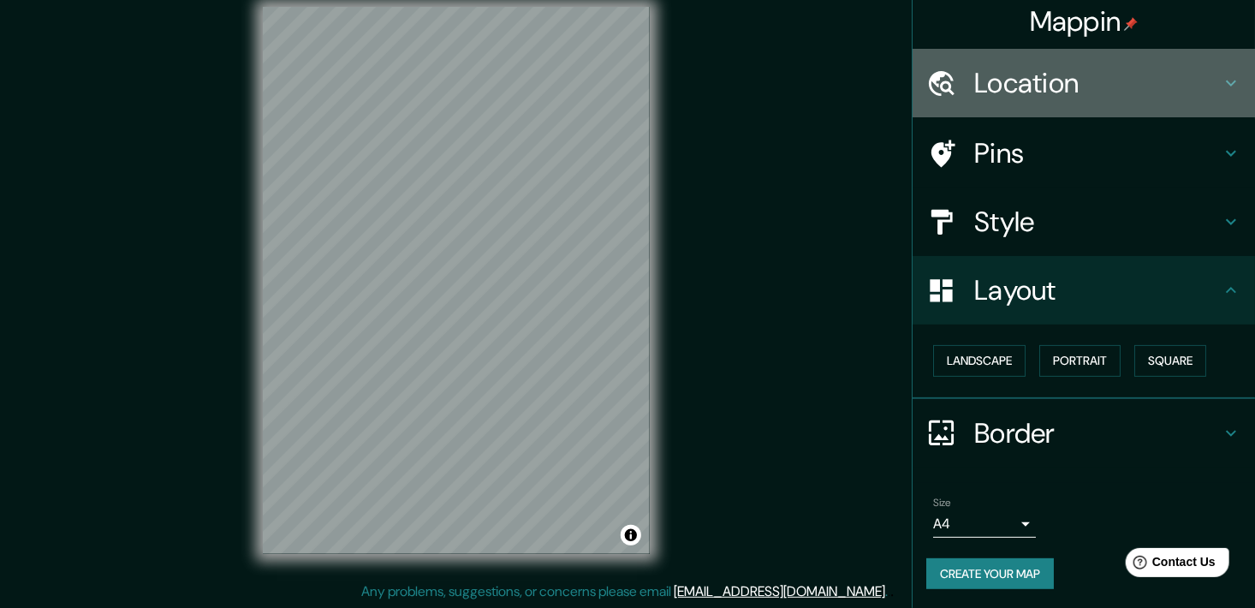
click at [1035, 94] on h4 "Location" at bounding box center [1097, 83] width 247 height 34
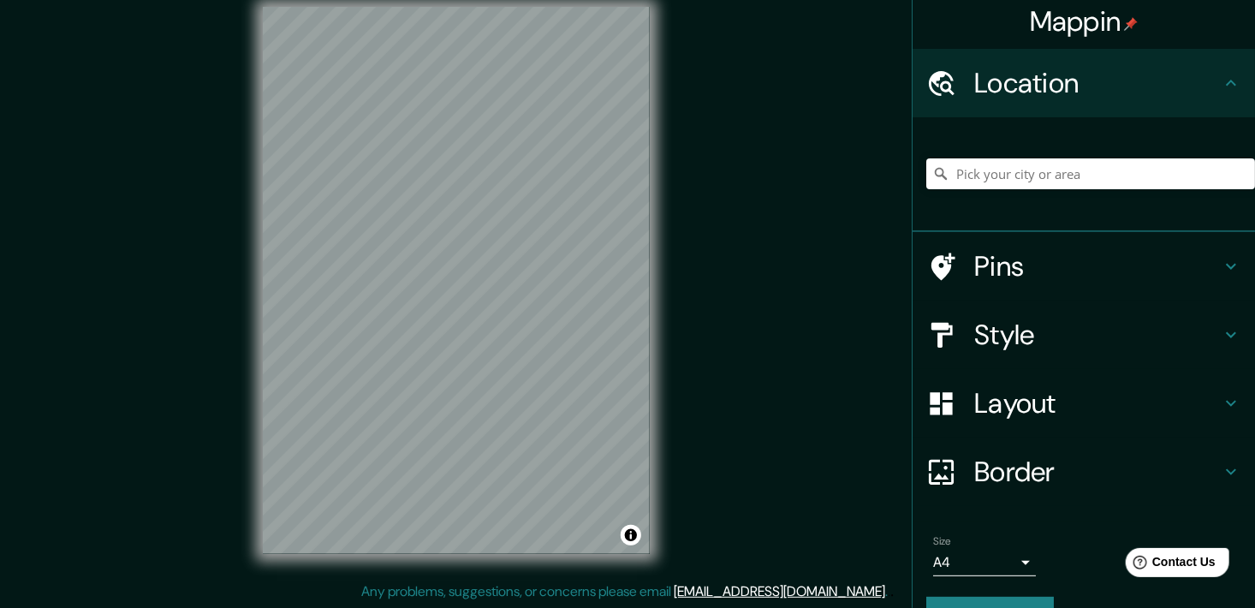
scroll to position [45, 0]
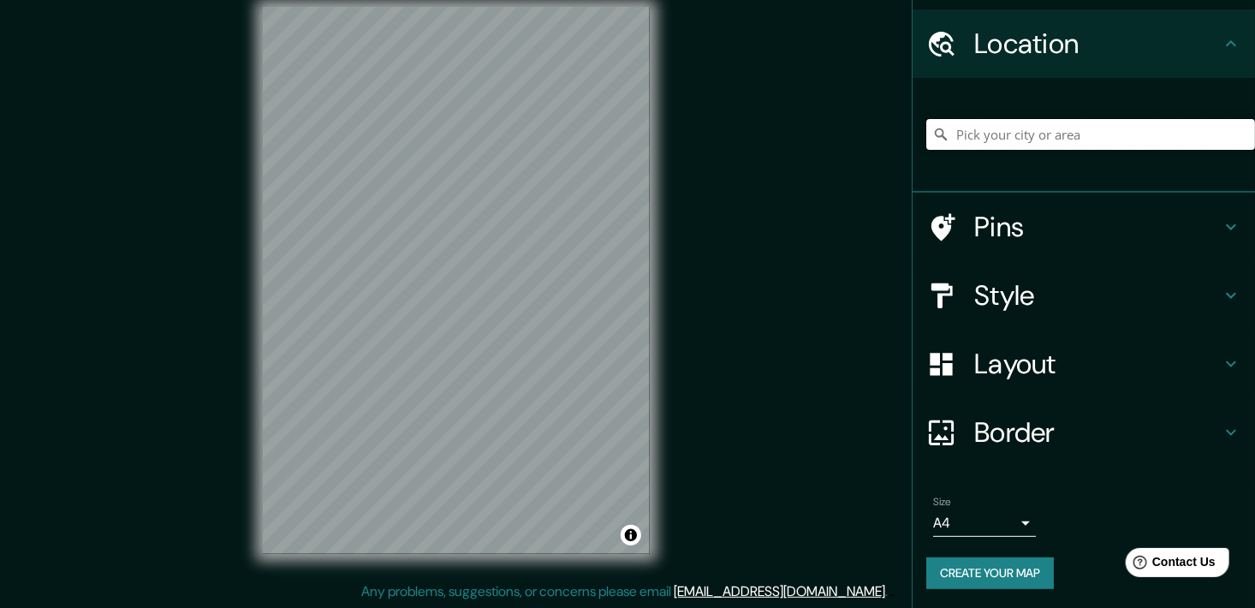
click at [1027, 132] on input "Pick your city or area" at bounding box center [1090, 134] width 329 height 31
click at [730, 582] on div "Mappin Location [GEOGRAPHIC_DATA], [GEOGRAPHIC_DATA][PERSON_NAME], [GEOGRAPHIC_…" at bounding box center [627, 293] width 1255 height 629
click at [964, 558] on button "Create your map" at bounding box center [990, 573] width 128 height 32
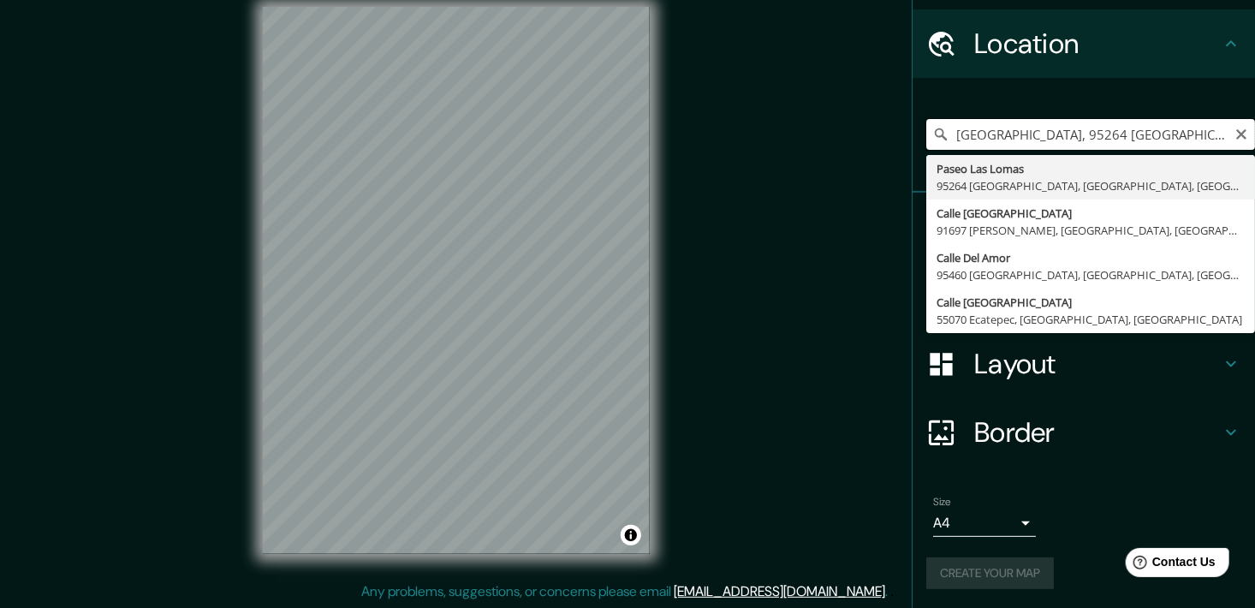
click at [1186, 131] on input "[GEOGRAPHIC_DATA], 95264 [GEOGRAPHIC_DATA], [GEOGRAPHIC_DATA], [GEOGRAPHIC_DATA]" at bounding box center [1090, 134] width 329 height 31
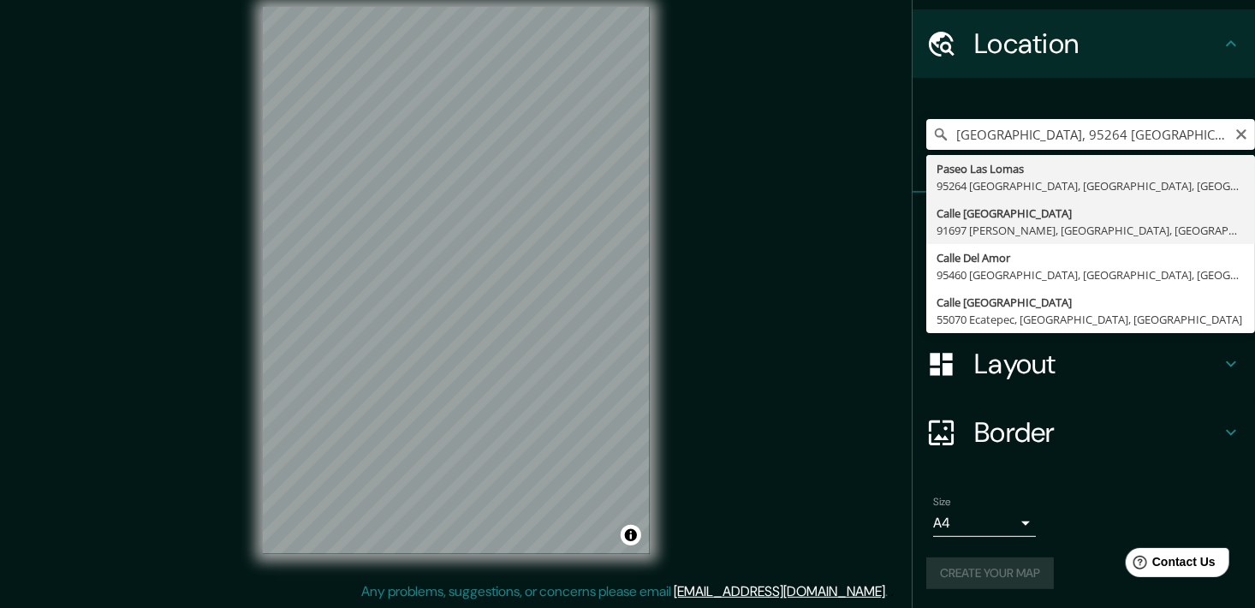
type input "[GEOGRAPHIC_DATA], [GEOGRAPHIC_DATA][PERSON_NAME], [GEOGRAPHIC_DATA], [GEOGRAPH…"
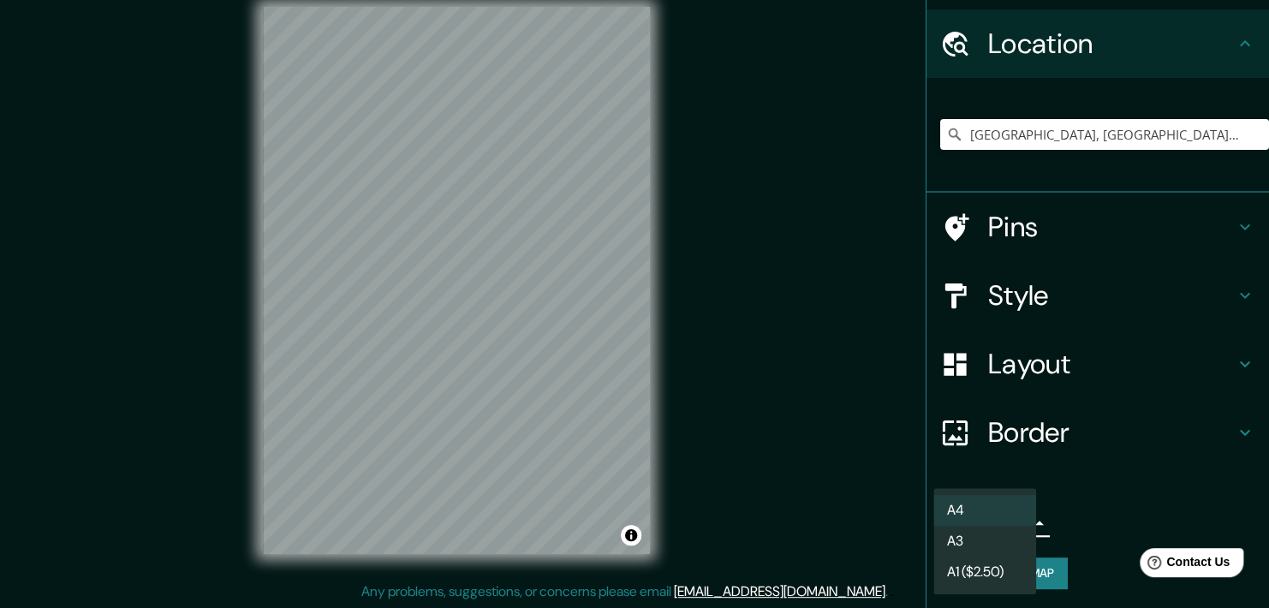
click at [986, 528] on body "Mappin Location [GEOGRAPHIC_DATA], [GEOGRAPHIC_DATA][PERSON_NAME], [GEOGRAPHIC_…" at bounding box center [634, 283] width 1269 height 608
click at [1088, 487] on div at bounding box center [634, 304] width 1269 height 608
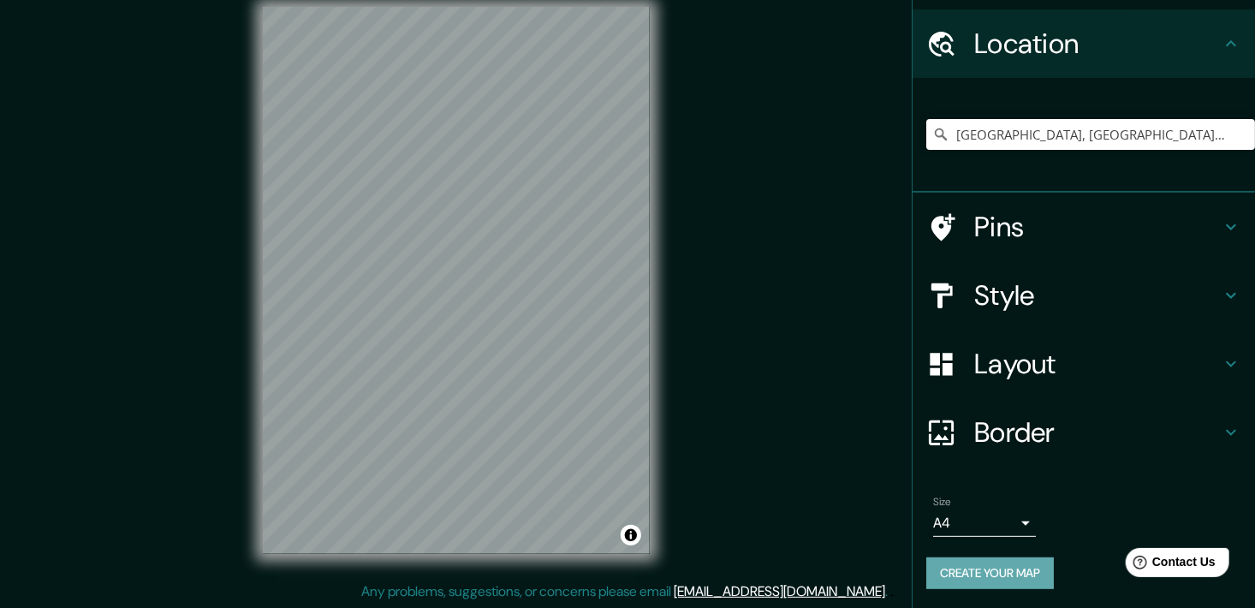
click at [949, 569] on button "Create your map" at bounding box center [990, 573] width 128 height 32
click at [941, 559] on button "Create your map" at bounding box center [990, 573] width 128 height 32
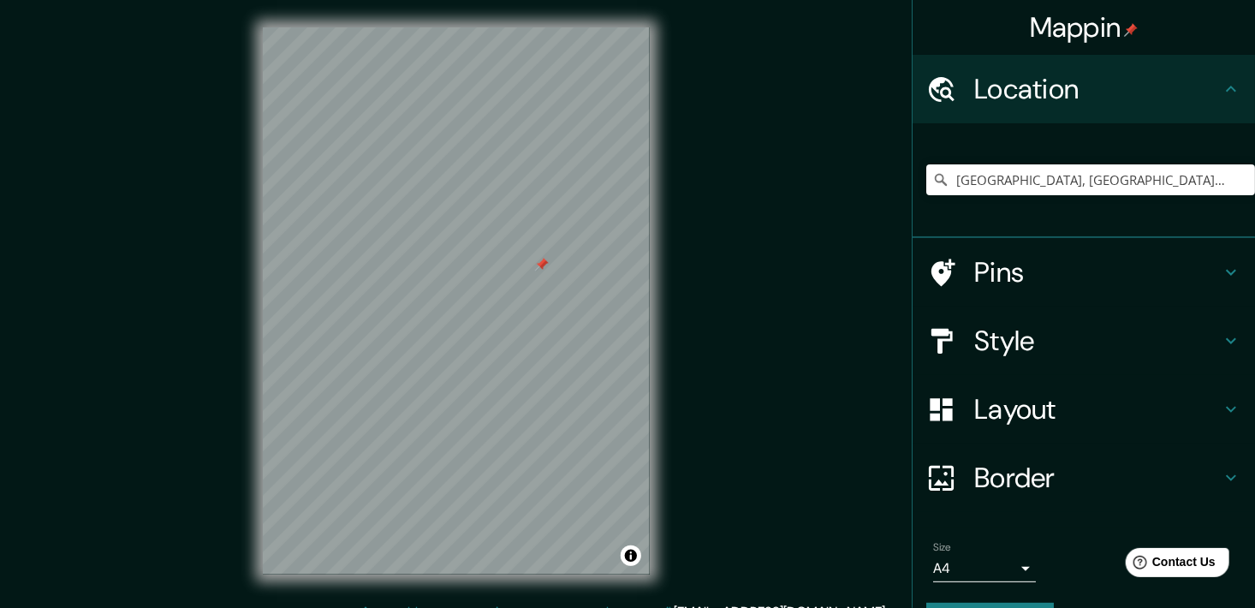
scroll to position [2, 0]
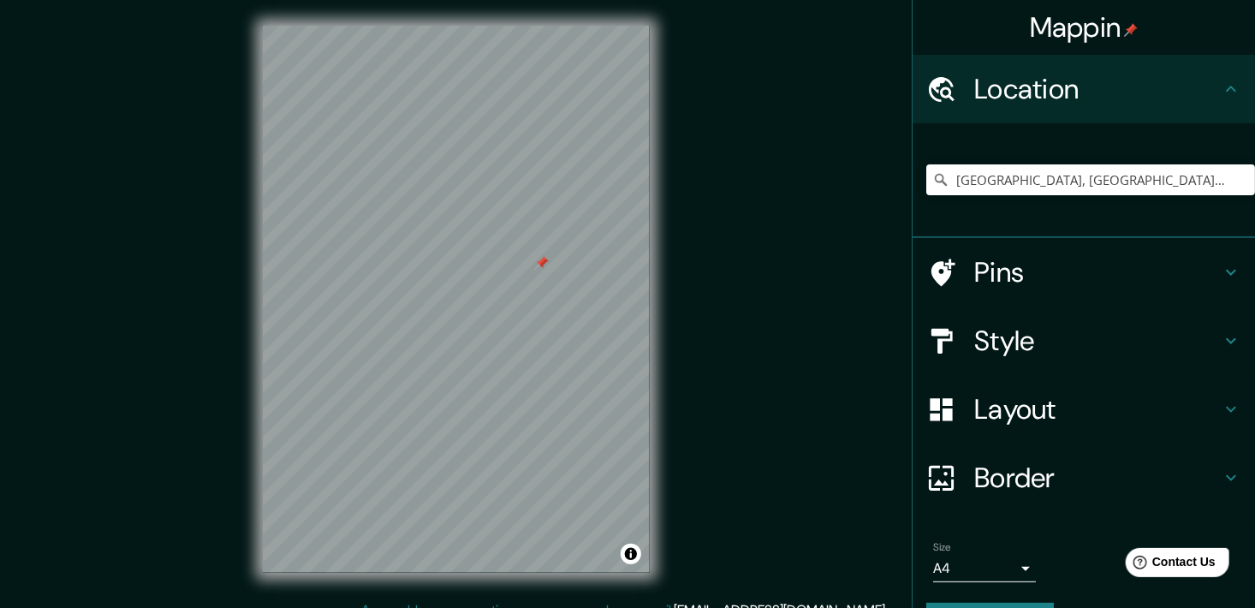
click at [538, 265] on div at bounding box center [542, 263] width 14 height 14
click at [575, 253] on div at bounding box center [573, 249] width 14 height 14
drag, startPoint x: 598, startPoint y: 235, endPoint x: 597, endPoint y: 218, distance: 16.4
click at [597, 218] on div at bounding box center [599, 218] width 14 height 14
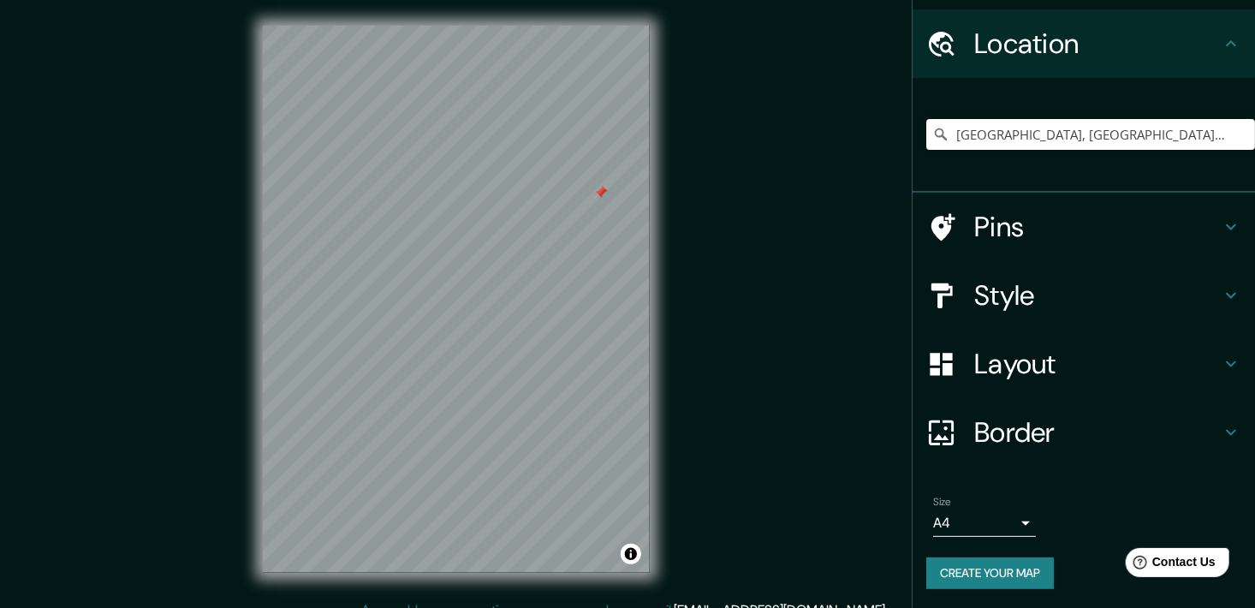
scroll to position [45, 0]
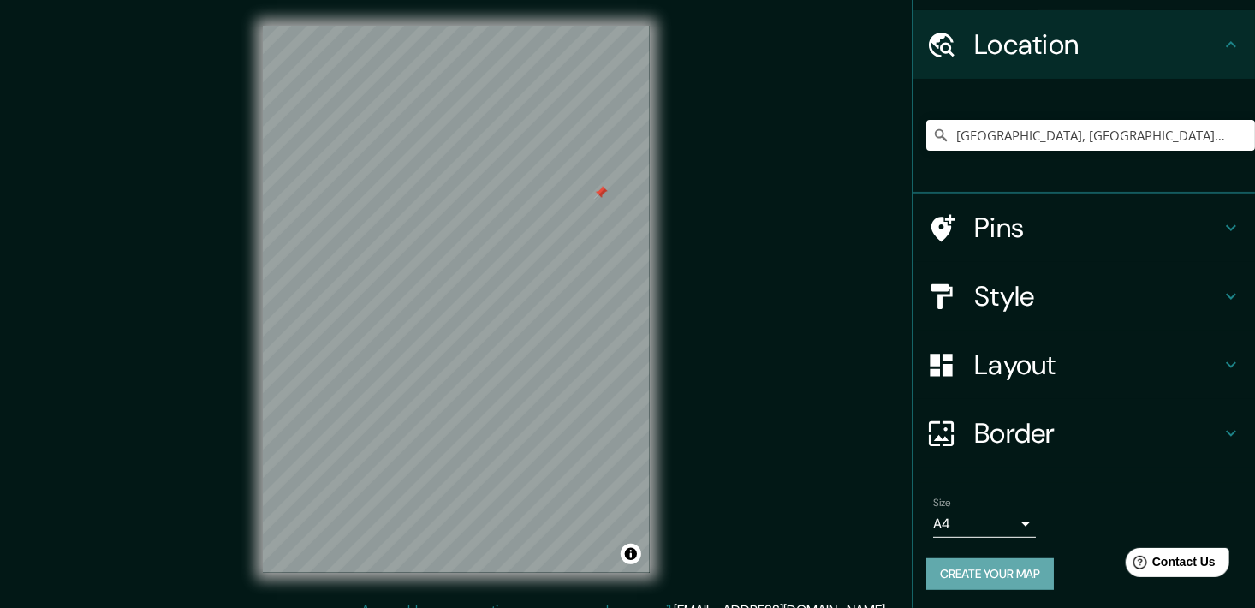
click at [956, 586] on button "Create your map" at bounding box center [990, 574] width 128 height 32
click at [956, 586] on div "Create your map" at bounding box center [1083, 574] width 315 height 32
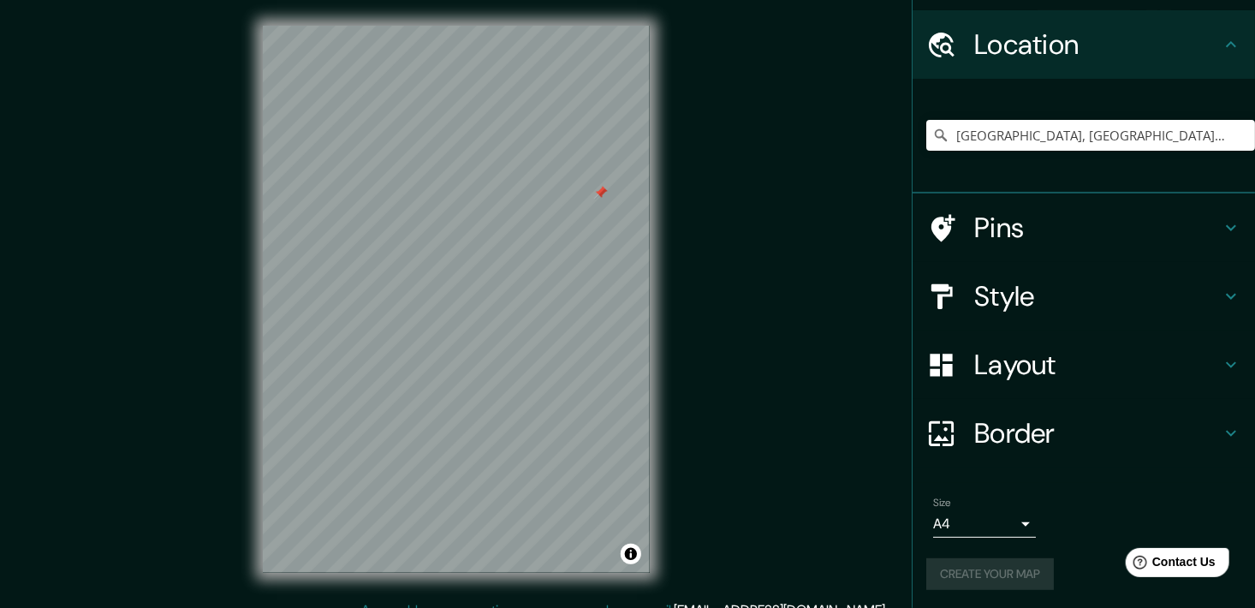
click at [956, 586] on div "Create your map" at bounding box center [1083, 574] width 315 height 32
